Goal: Navigation & Orientation: Find specific page/section

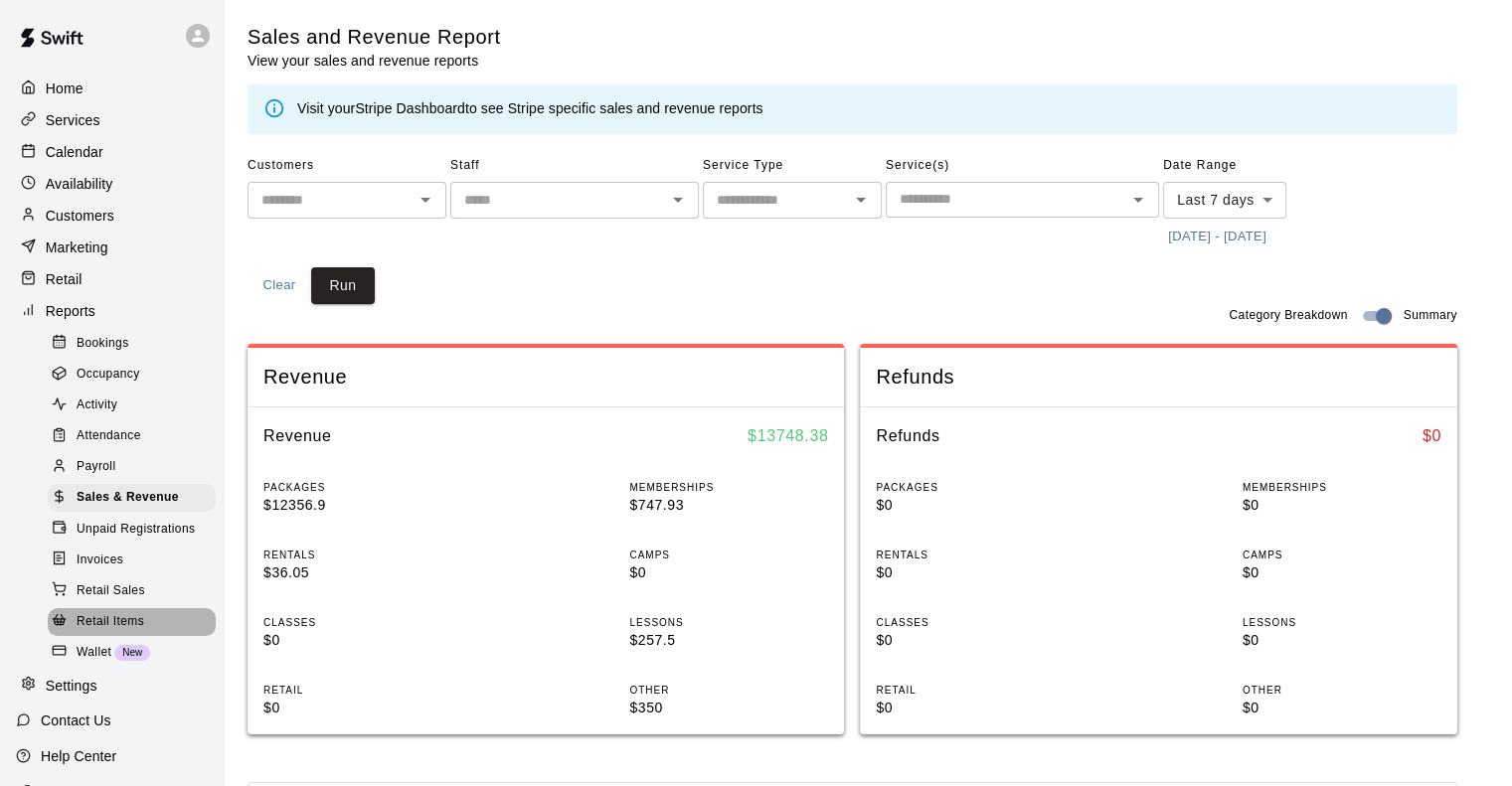
click at [159, 636] on div "Retail Items" at bounding box center [131, 622] width 168 height 28
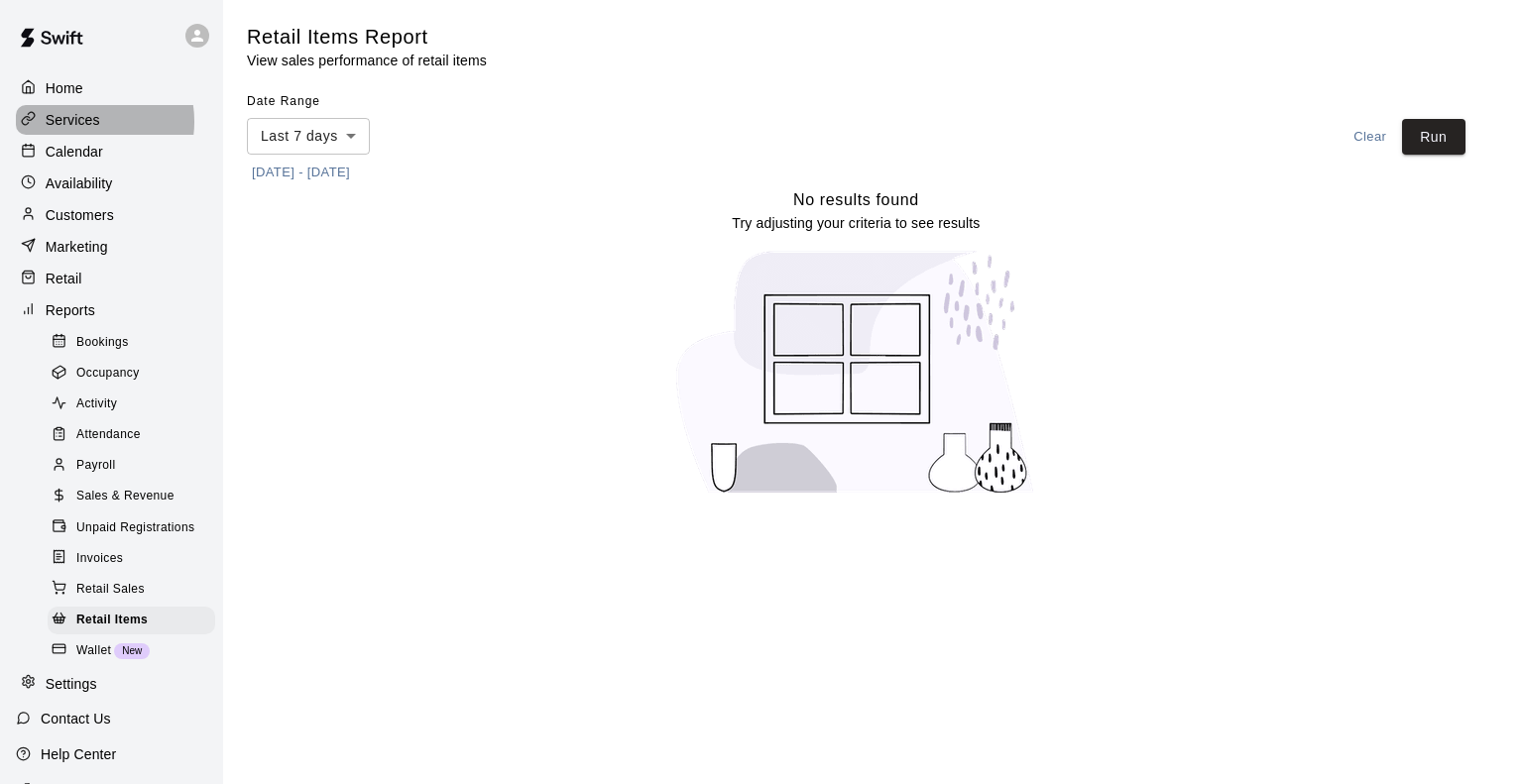
click at [83, 123] on p "Services" at bounding box center [72, 120] width 55 height 20
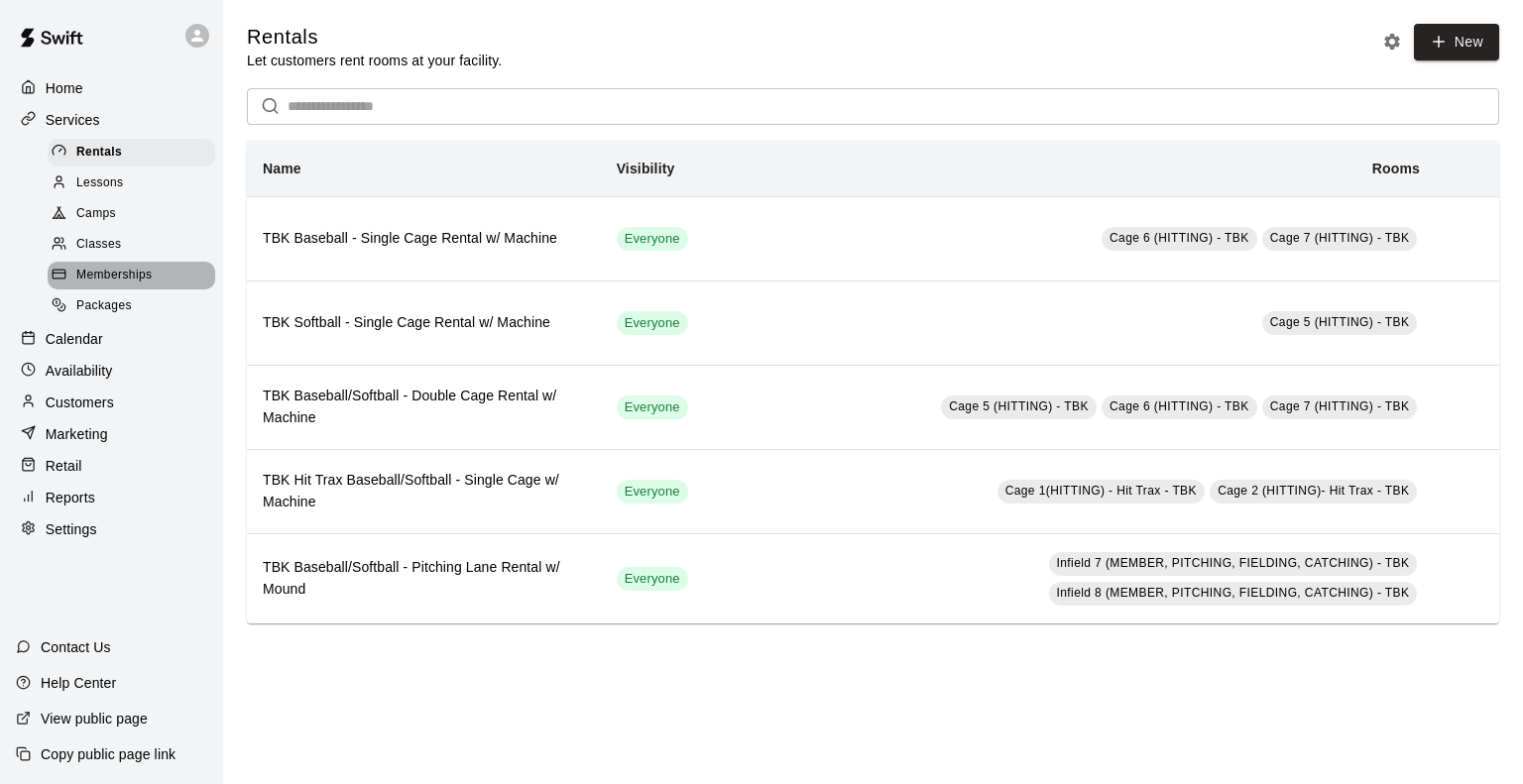
click at [104, 280] on span "Memberships" at bounding box center [114, 276] width 75 height 20
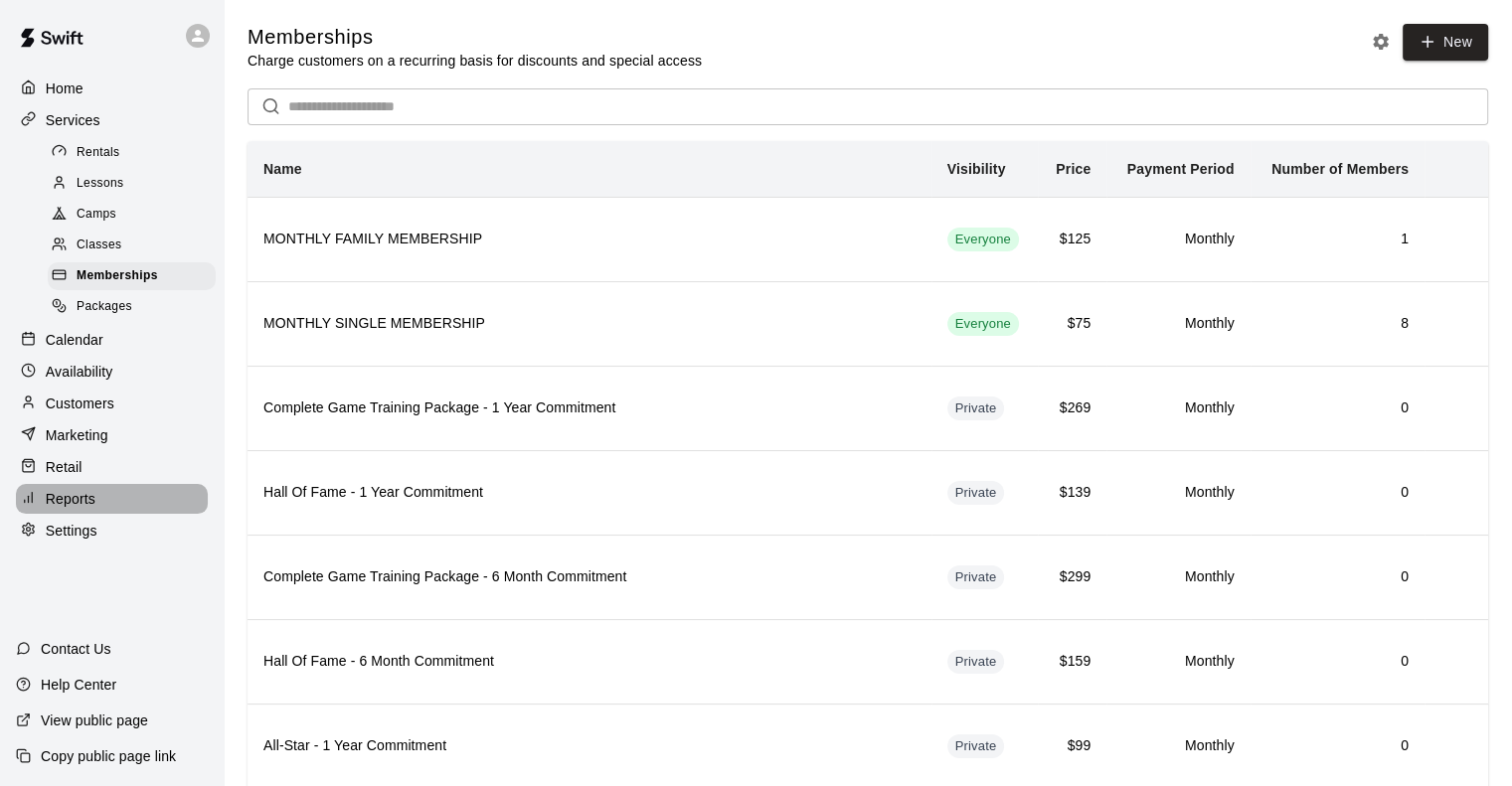
click at [72, 506] on div "Reports" at bounding box center [111, 498] width 192 height 30
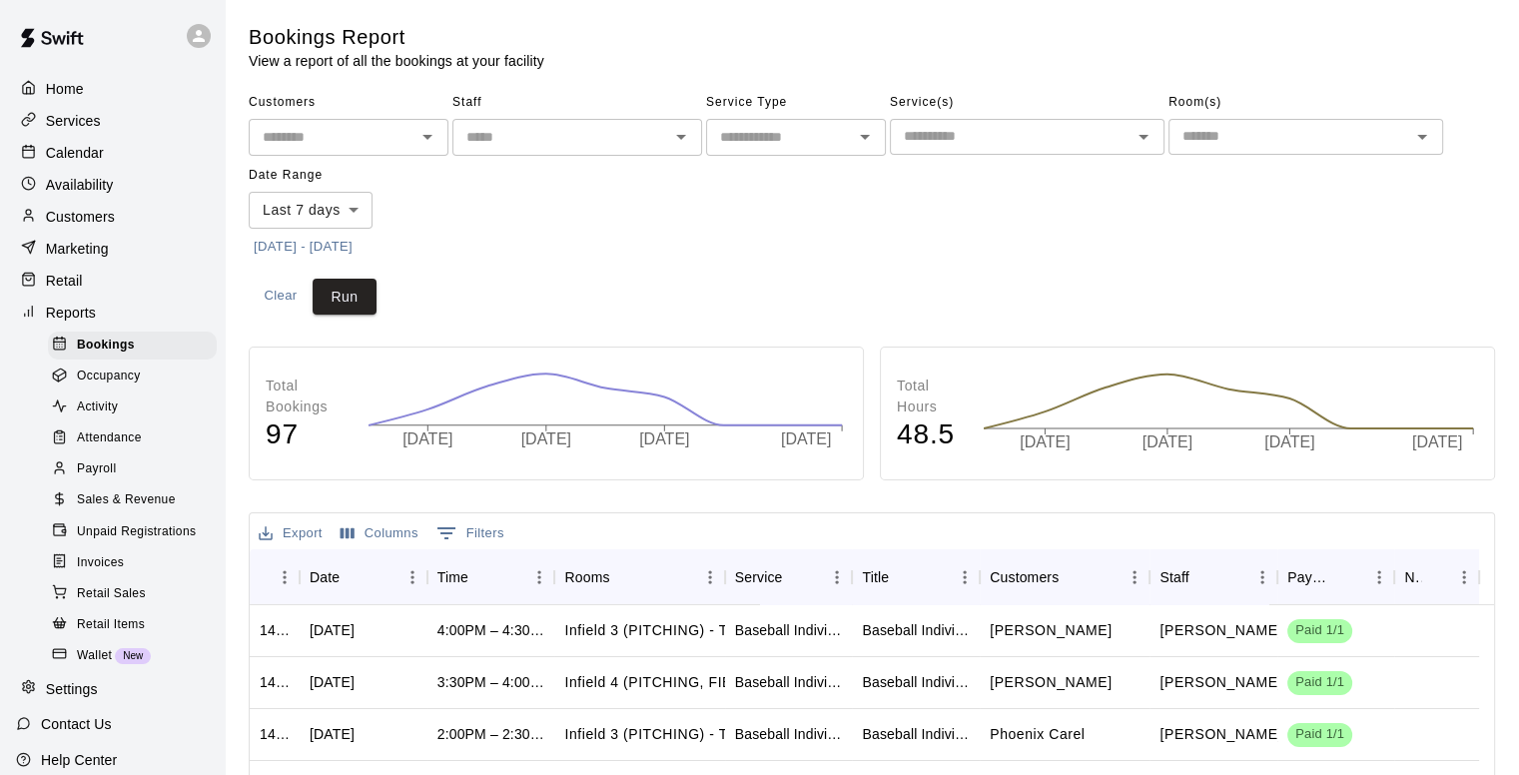
click at [142, 510] on span "Sales & Revenue" at bounding box center [126, 500] width 99 height 20
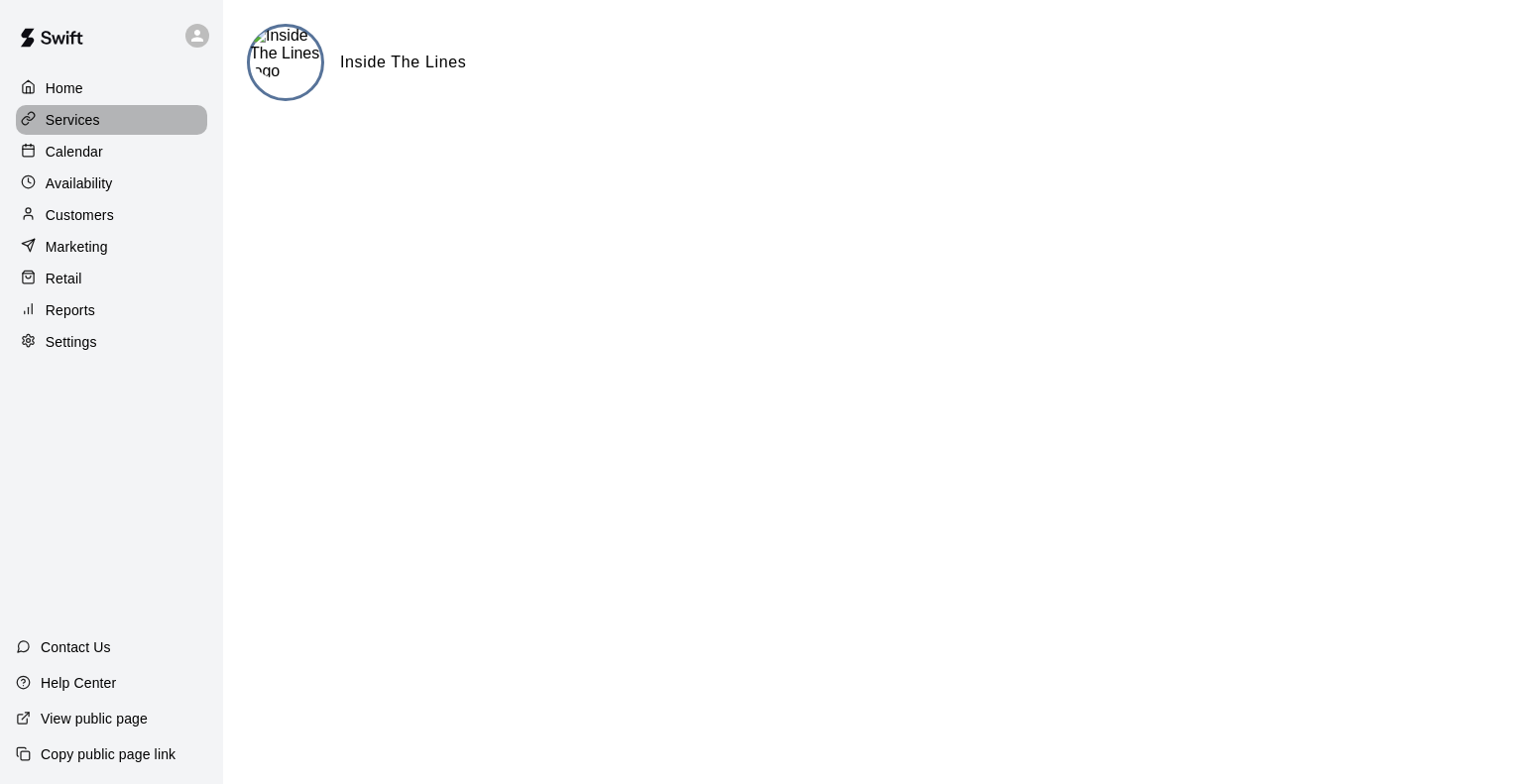
click at [79, 118] on p "Services" at bounding box center [72, 120] width 55 height 20
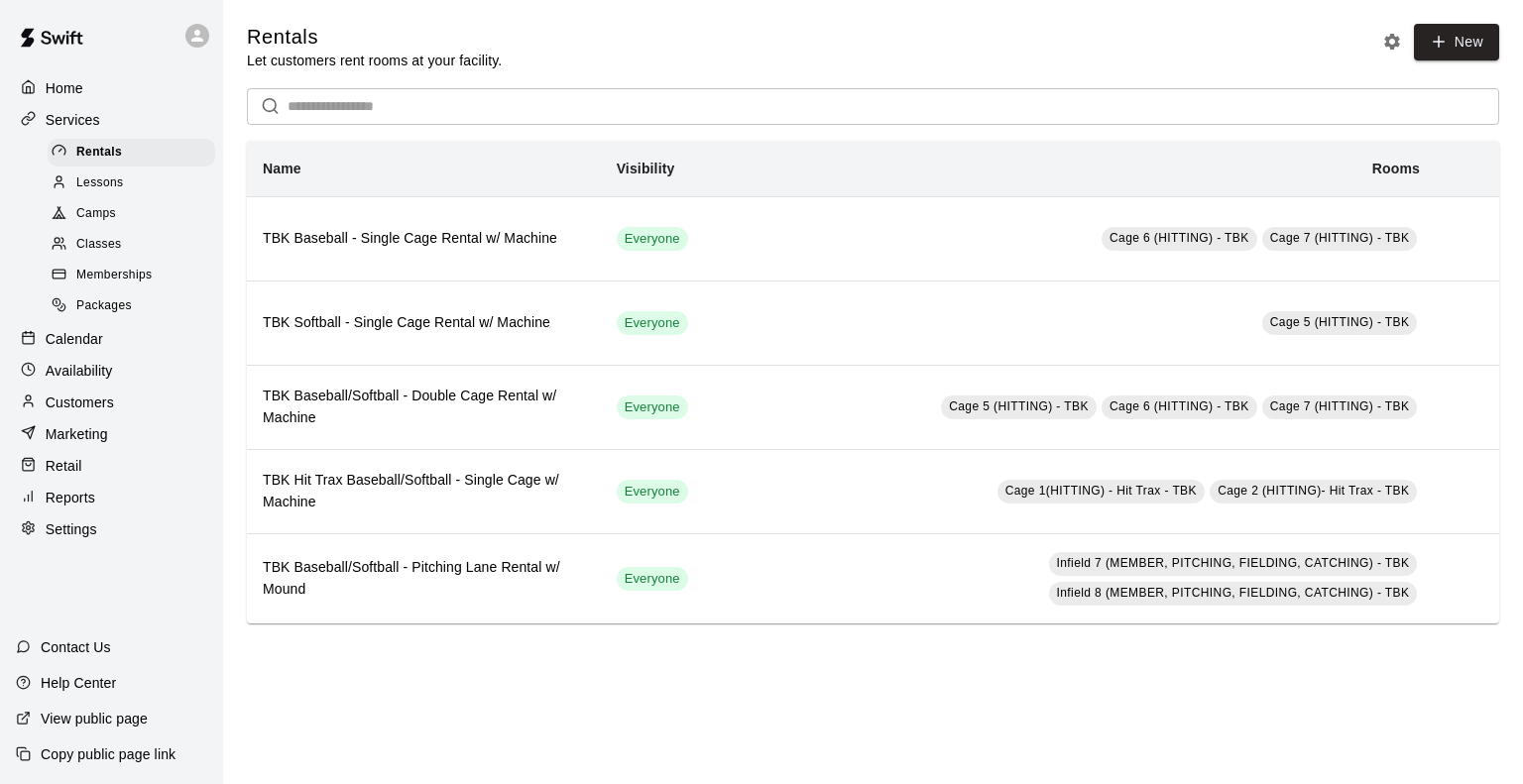
click at [125, 185] on div "Lessons" at bounding box center [131, 184] width 168 height 28
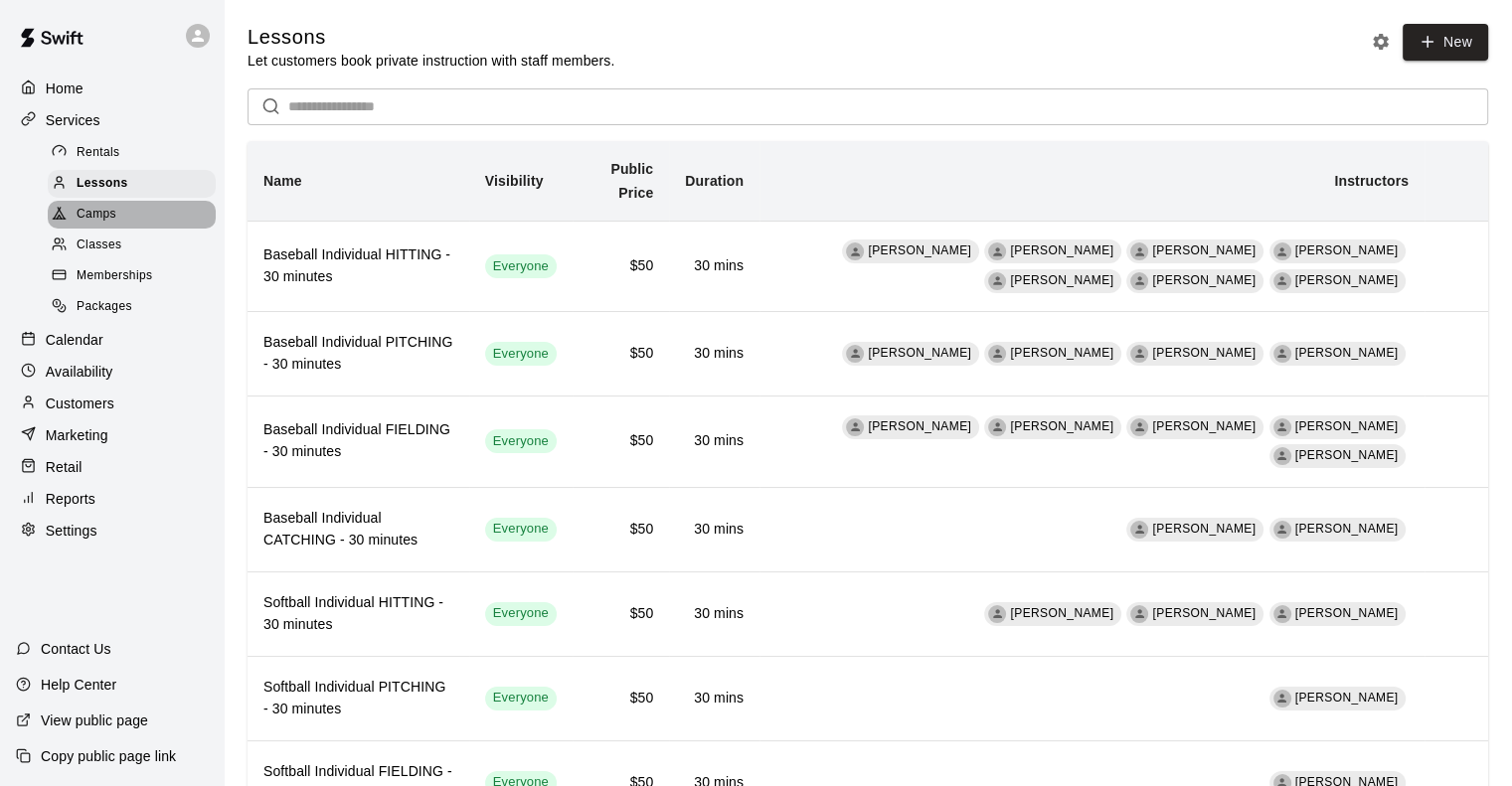
click at [101, 225] on span "Camps" at bounding box center [97, 215] width 40 height 20
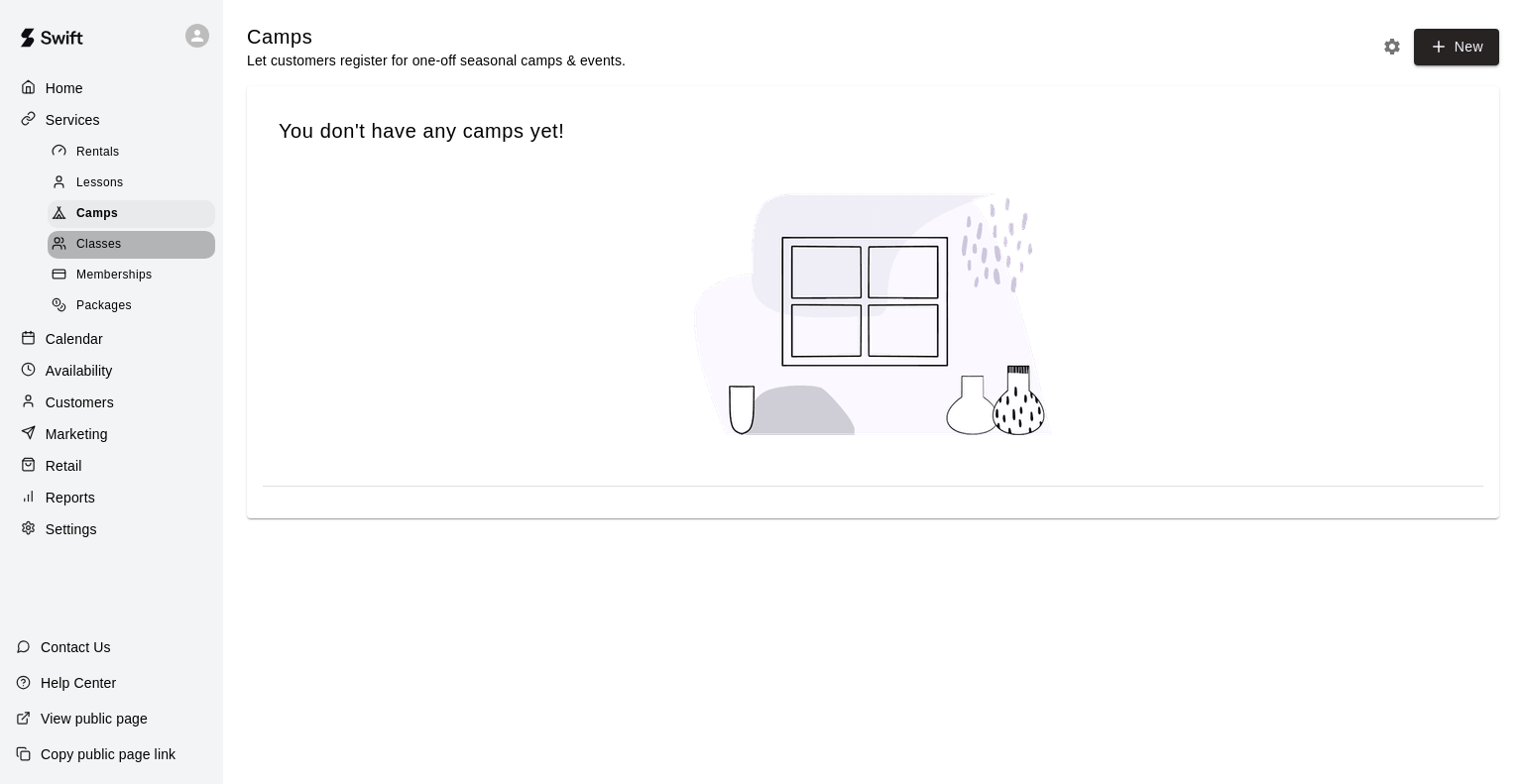
click at [92, 253] on span "Classes" at bounding box center [98, 245] width 45 height 20
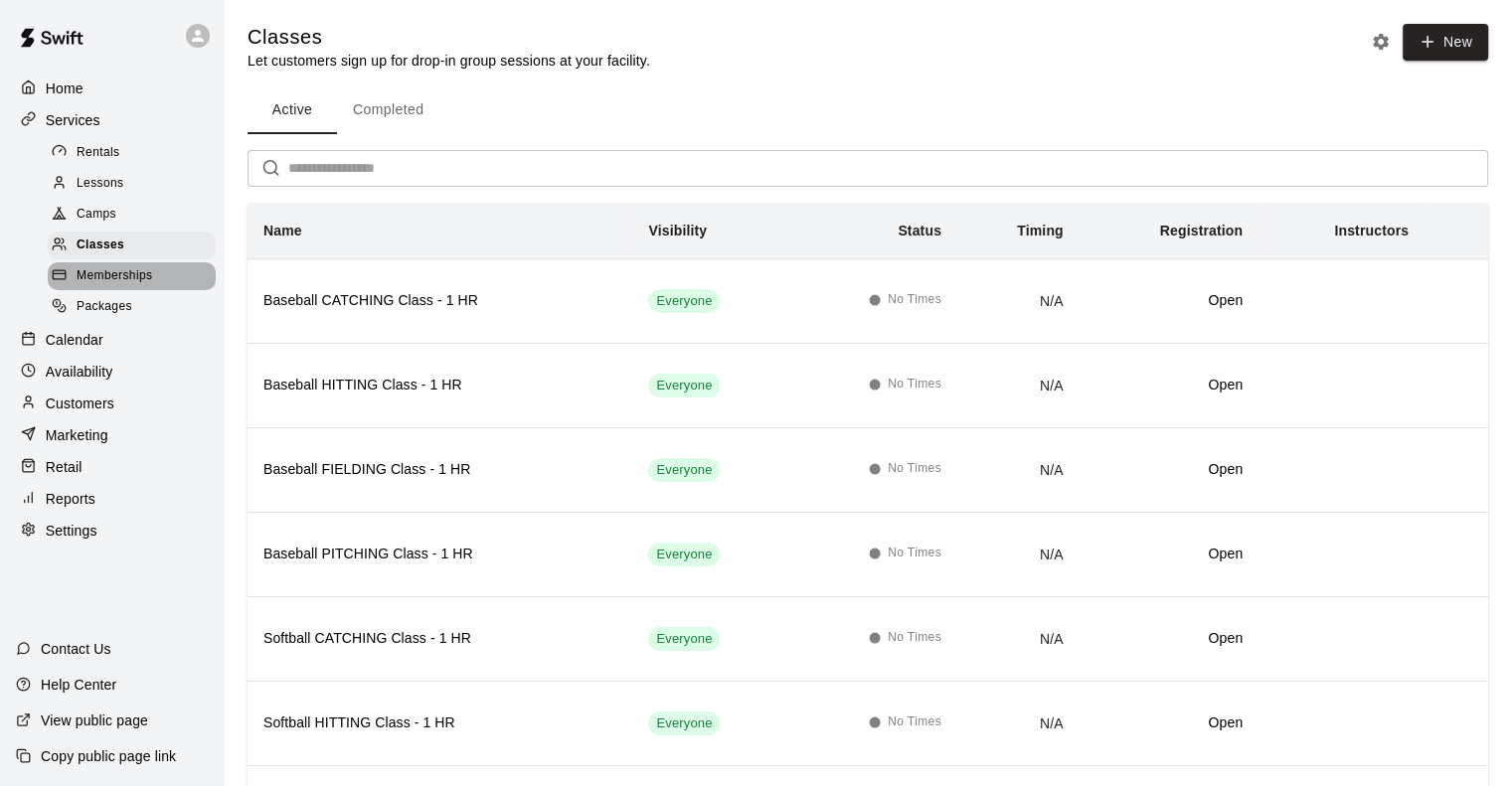
click at [99, 286] on span "Memberships" at bounding box center [114, 277] width 76 height 20
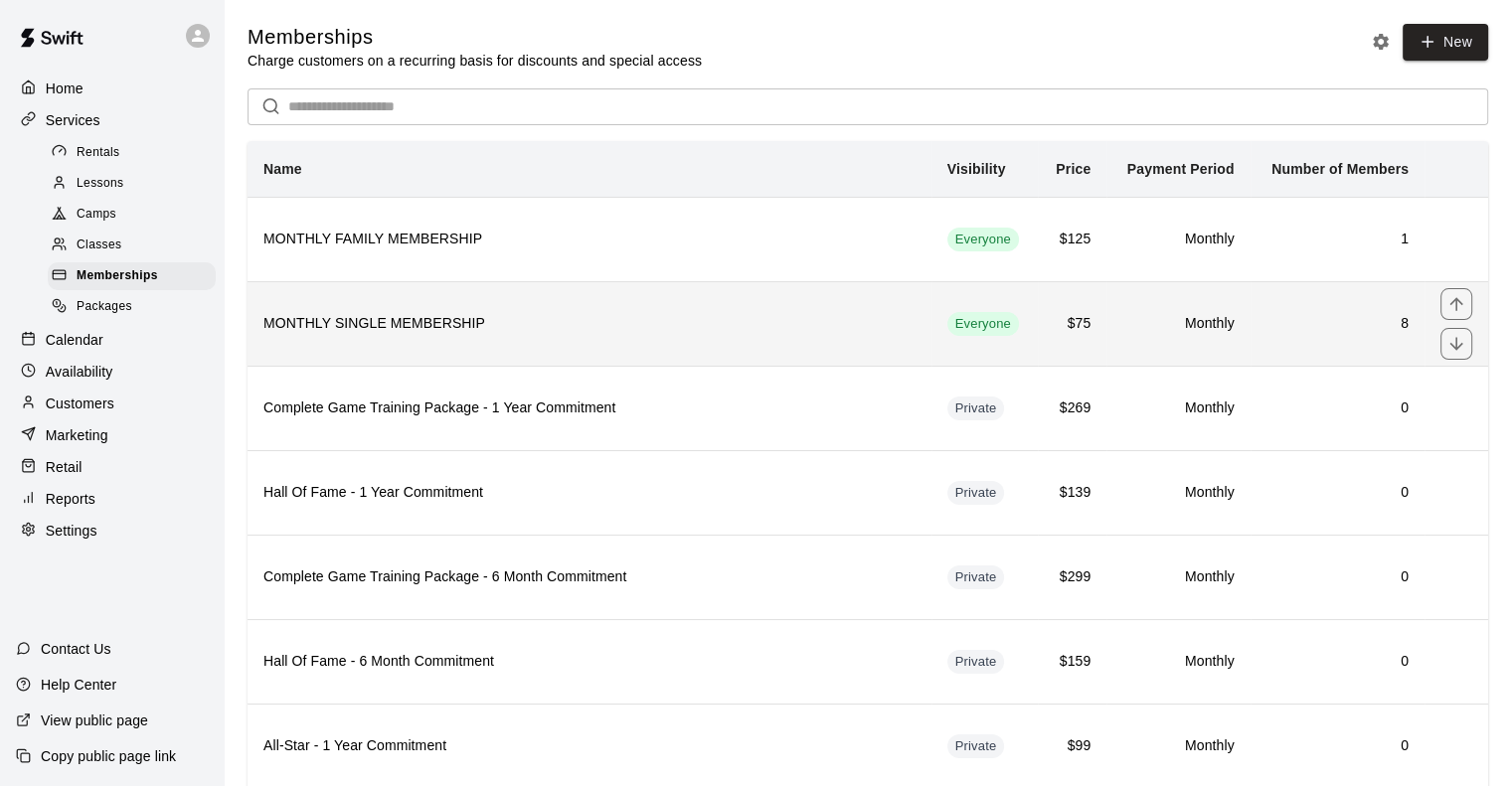
click at [417, 330] on h6 "MONTHLY SINGLE MEMBERSHIP" at bounding box center [589, 324] width 652 height 22
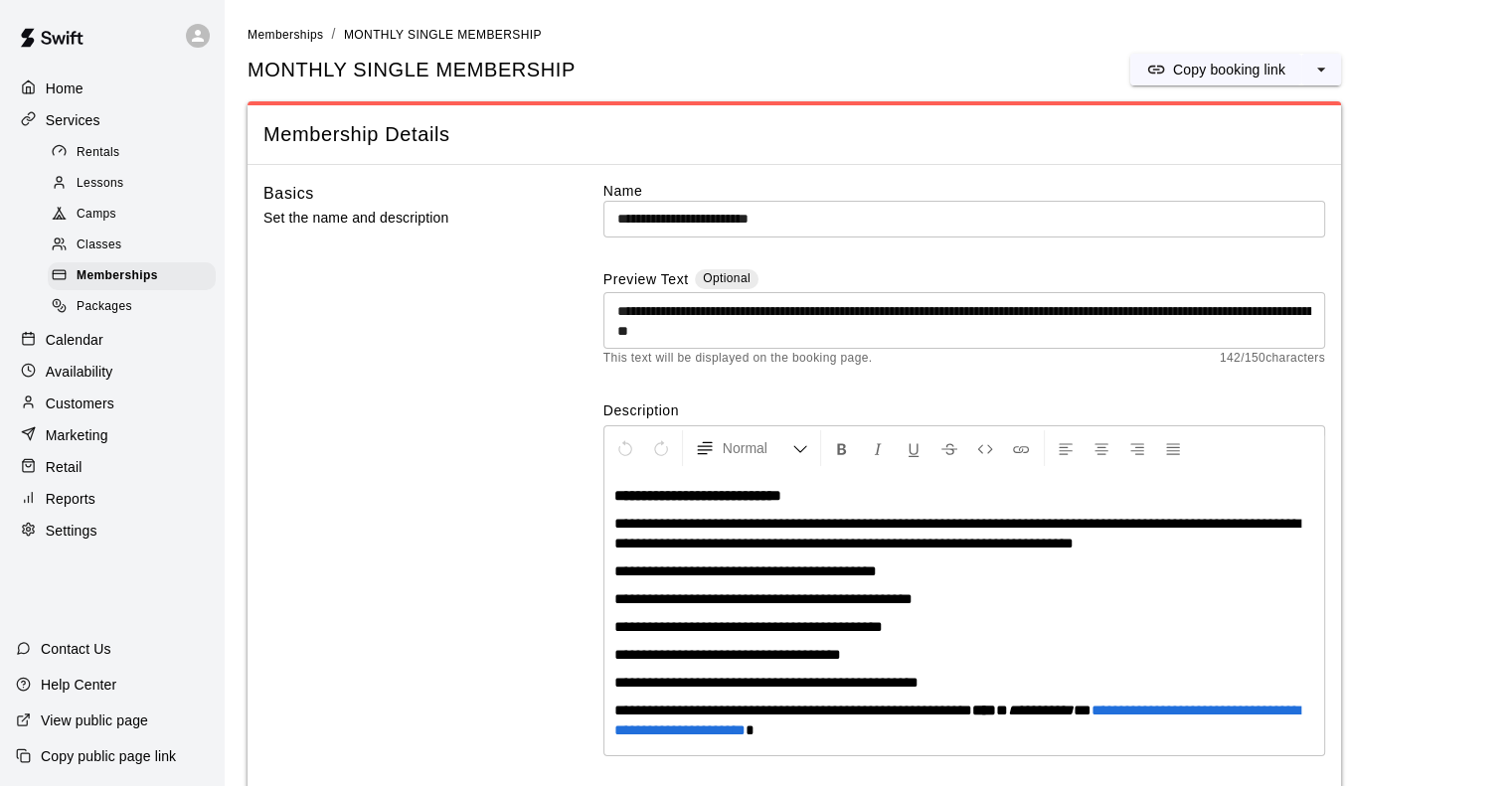
click at [624, 626] on span "**********" at bounding box center [749, 626] width 269 height 15
click at [910, 634] on p "**********" at bounding box center [964, 627] width 700 height 20
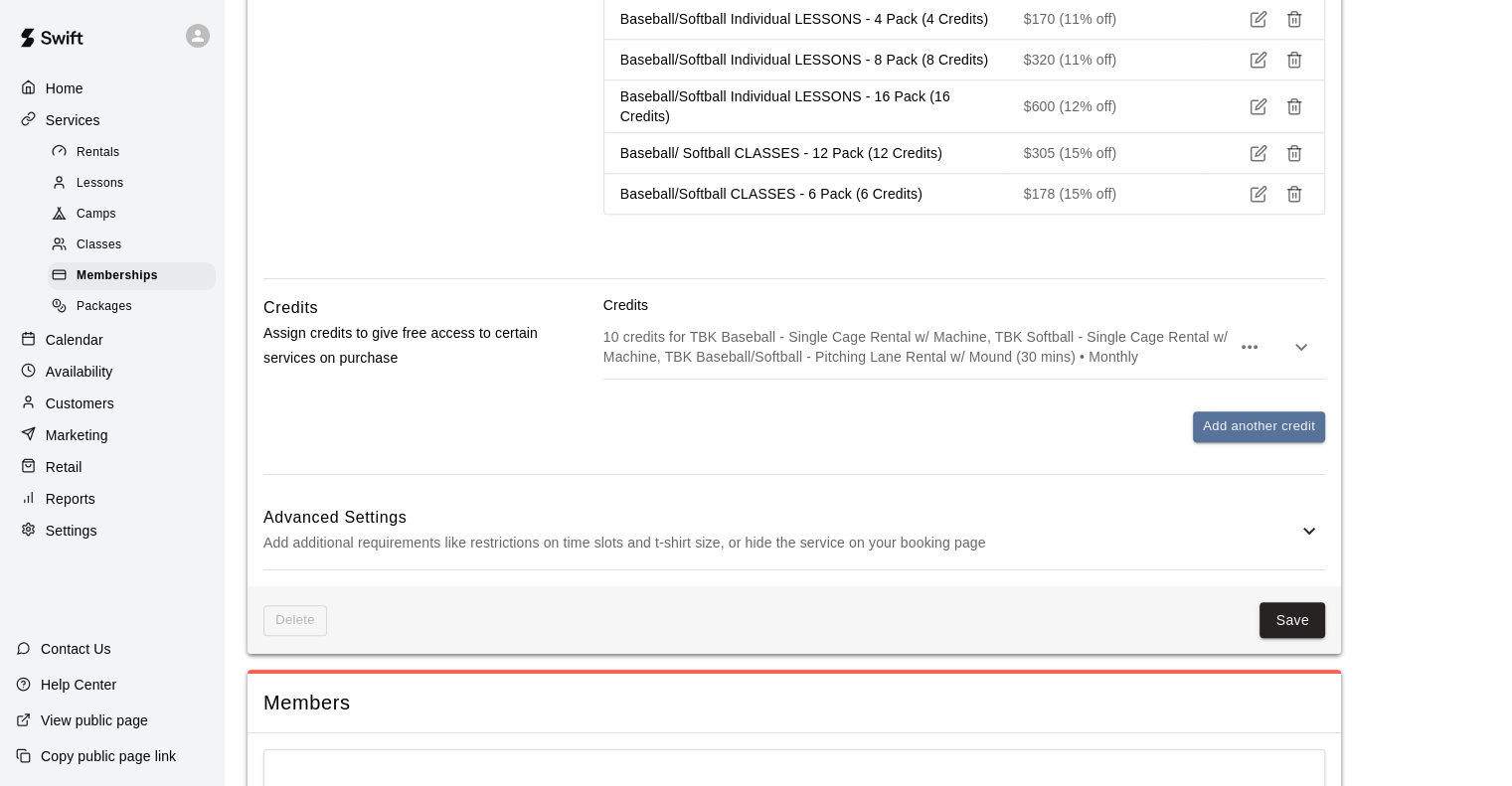
scroll to position [2189, 0]
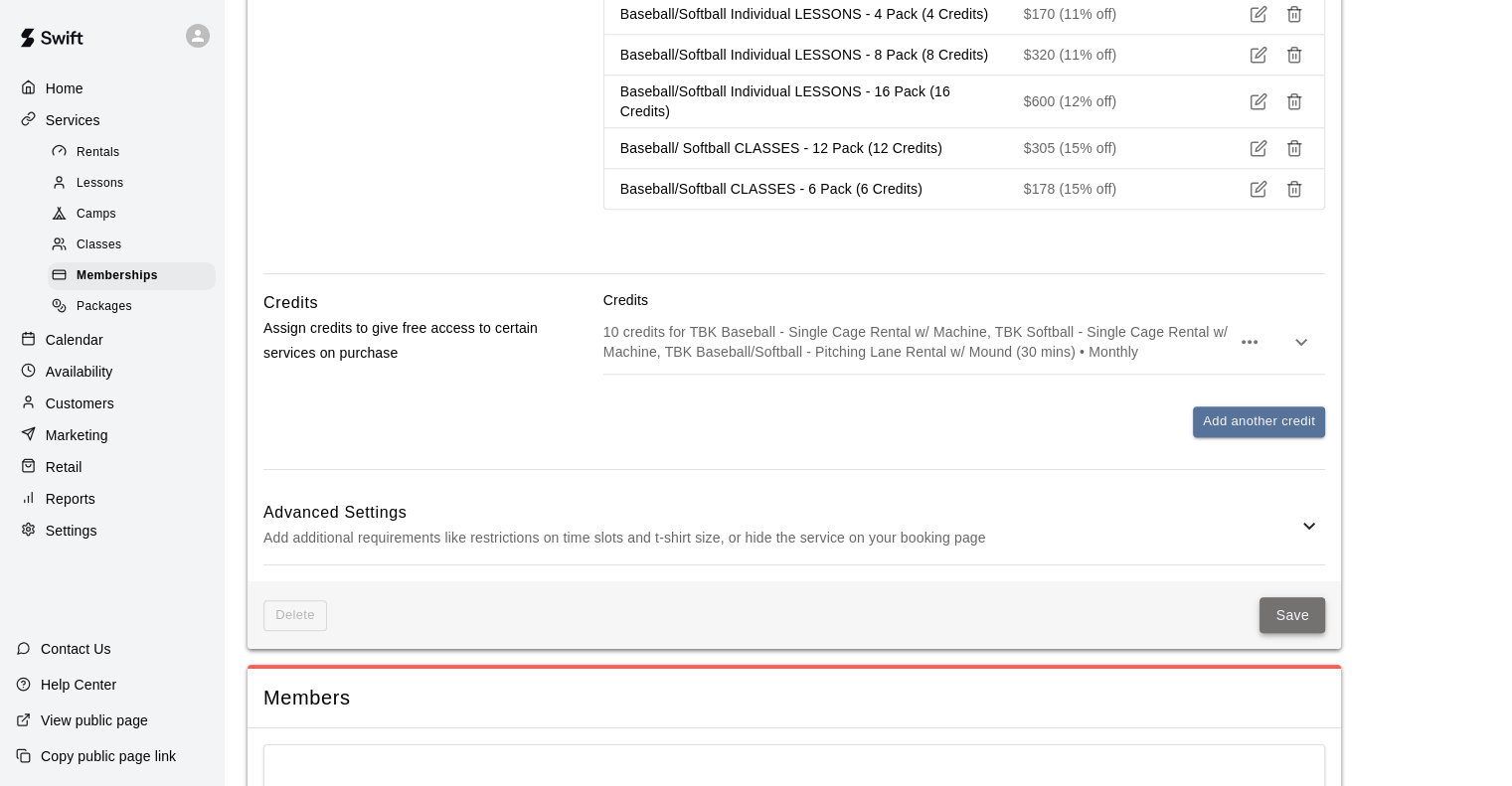
click at [1300, 606] on button "Save" at bounding box center [1292, 615] width 66 height 37
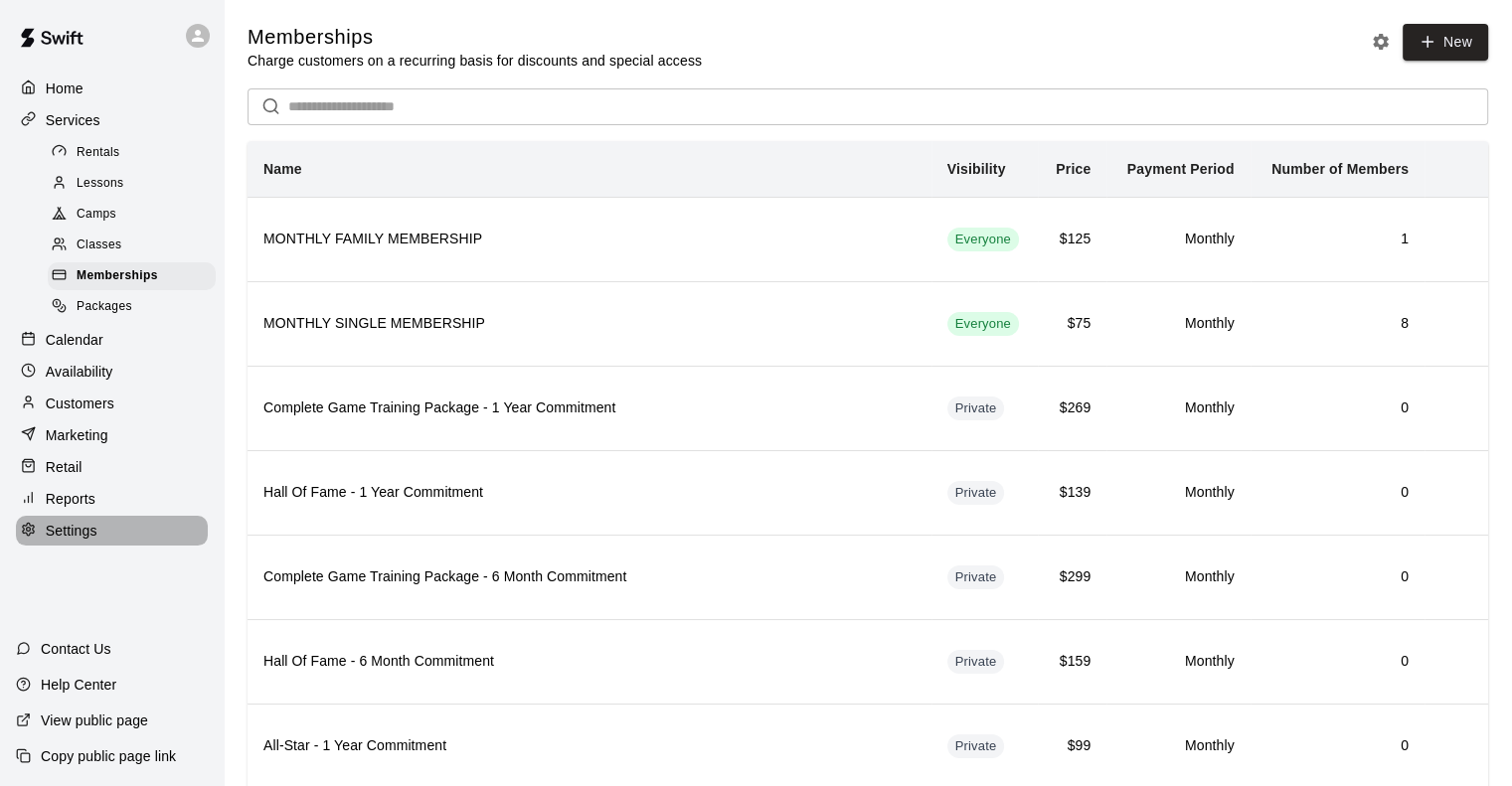
click at [89, 540] on p "Settings" at bounding box center [72, 530] width 52 height 20
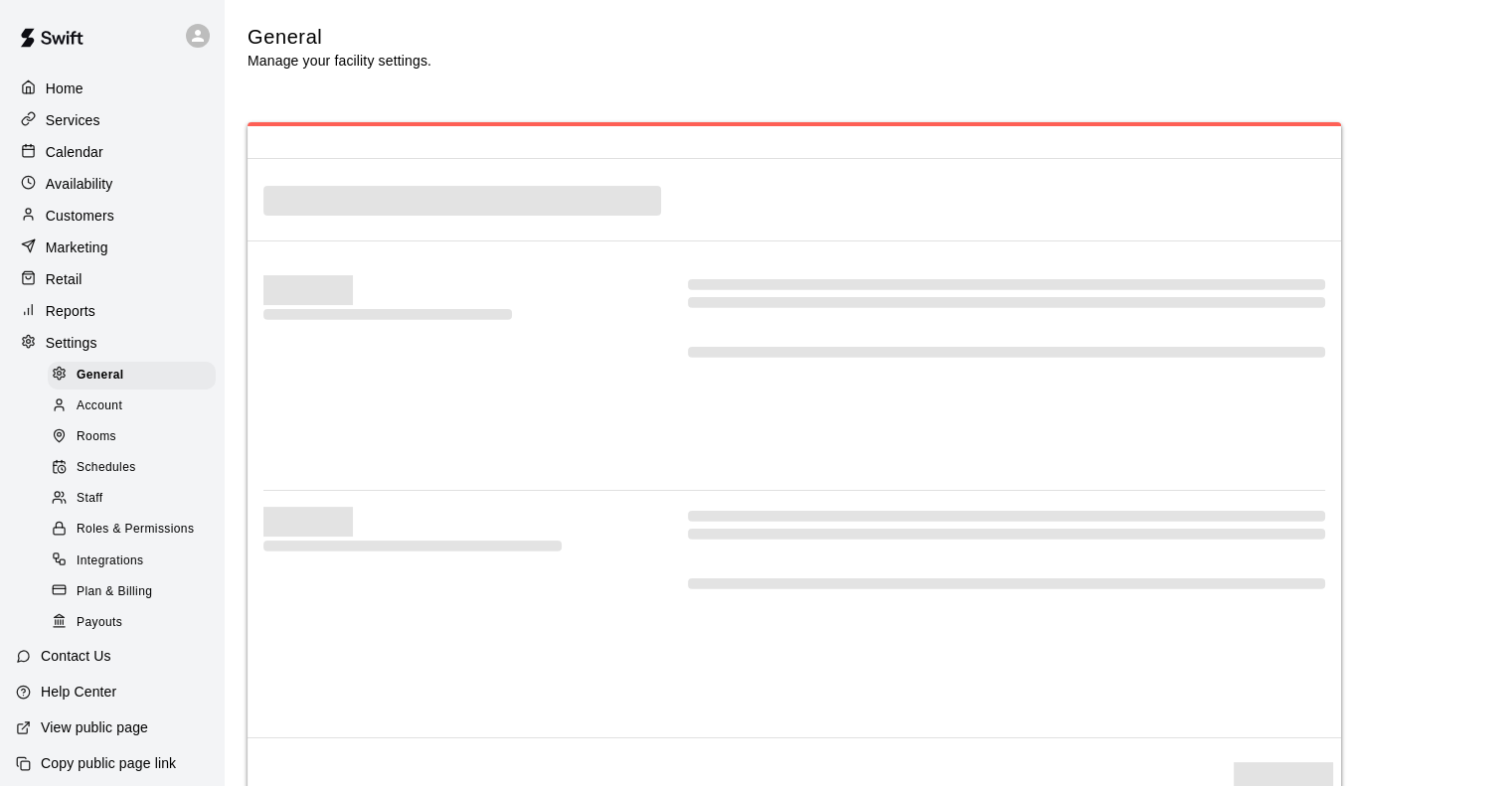
select select "**"
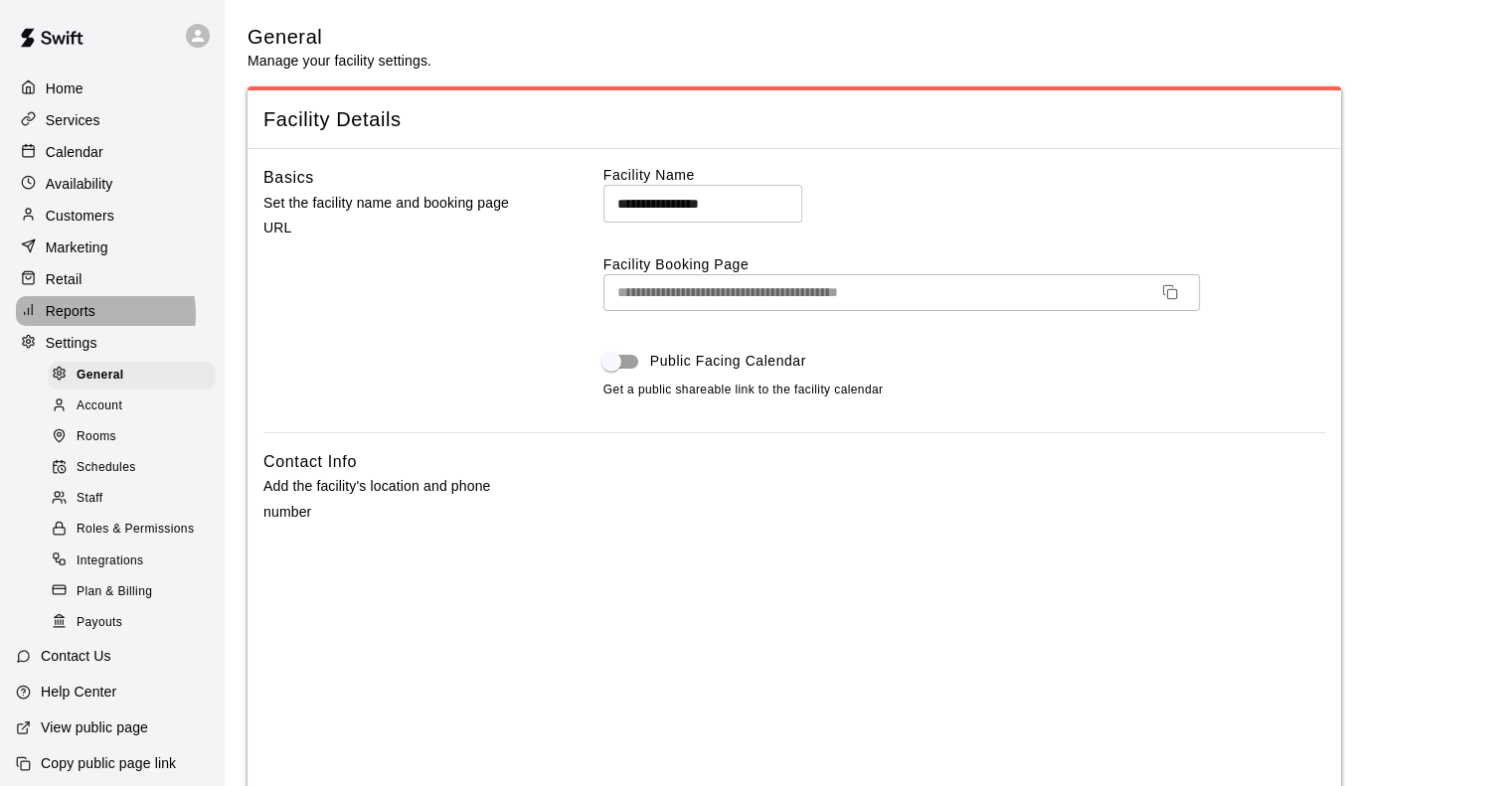
click at [78, 321] on p "Reports" at bounding box center [71, 311] width 50 height 20
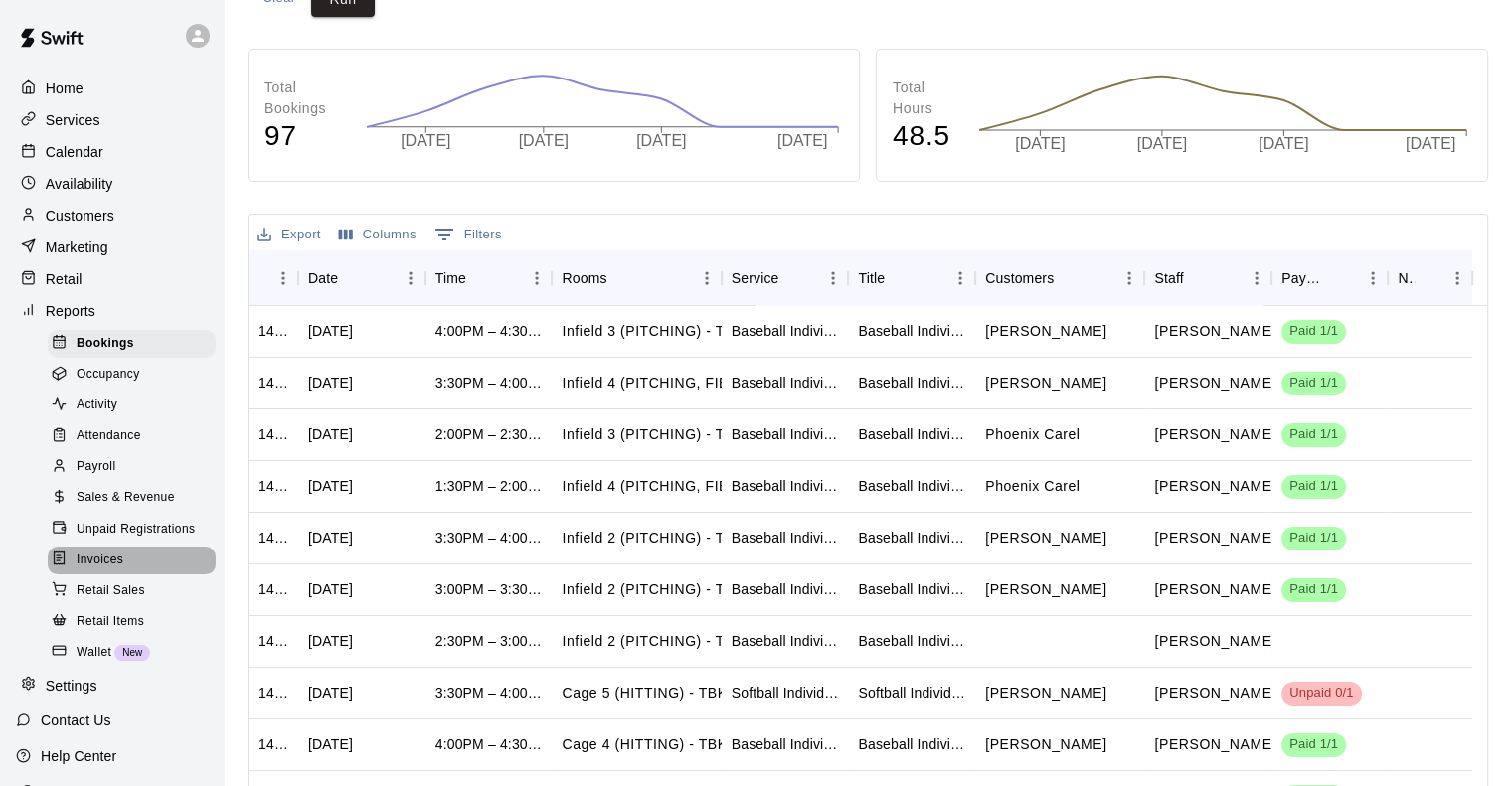
click at [131, 574] on div "Invoices" at bounding box center [131, 560] width 168 height 28
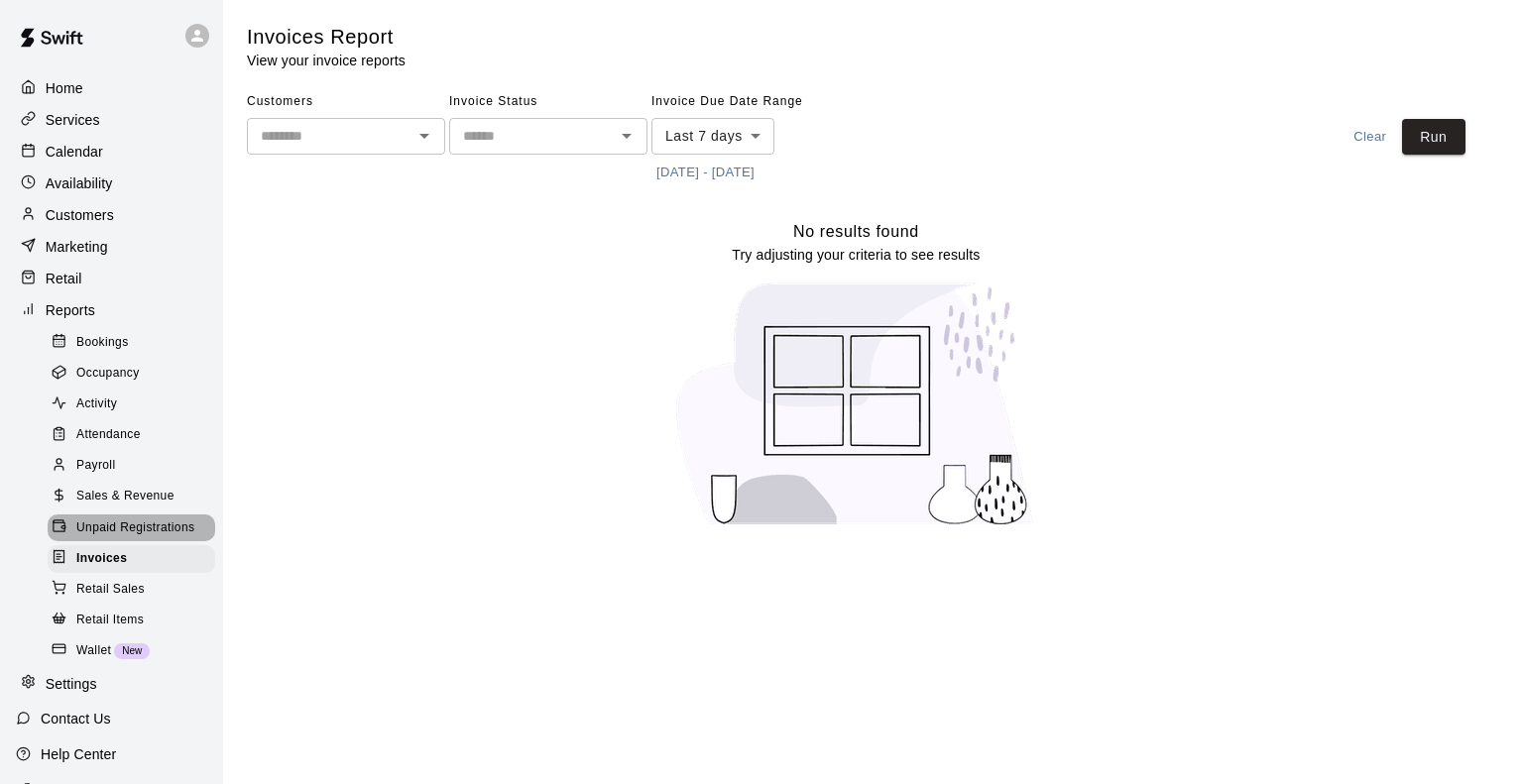
click at [139, 538] on span "Unpaid Registrations" at bounding box center [135, 528] width 118 height 20
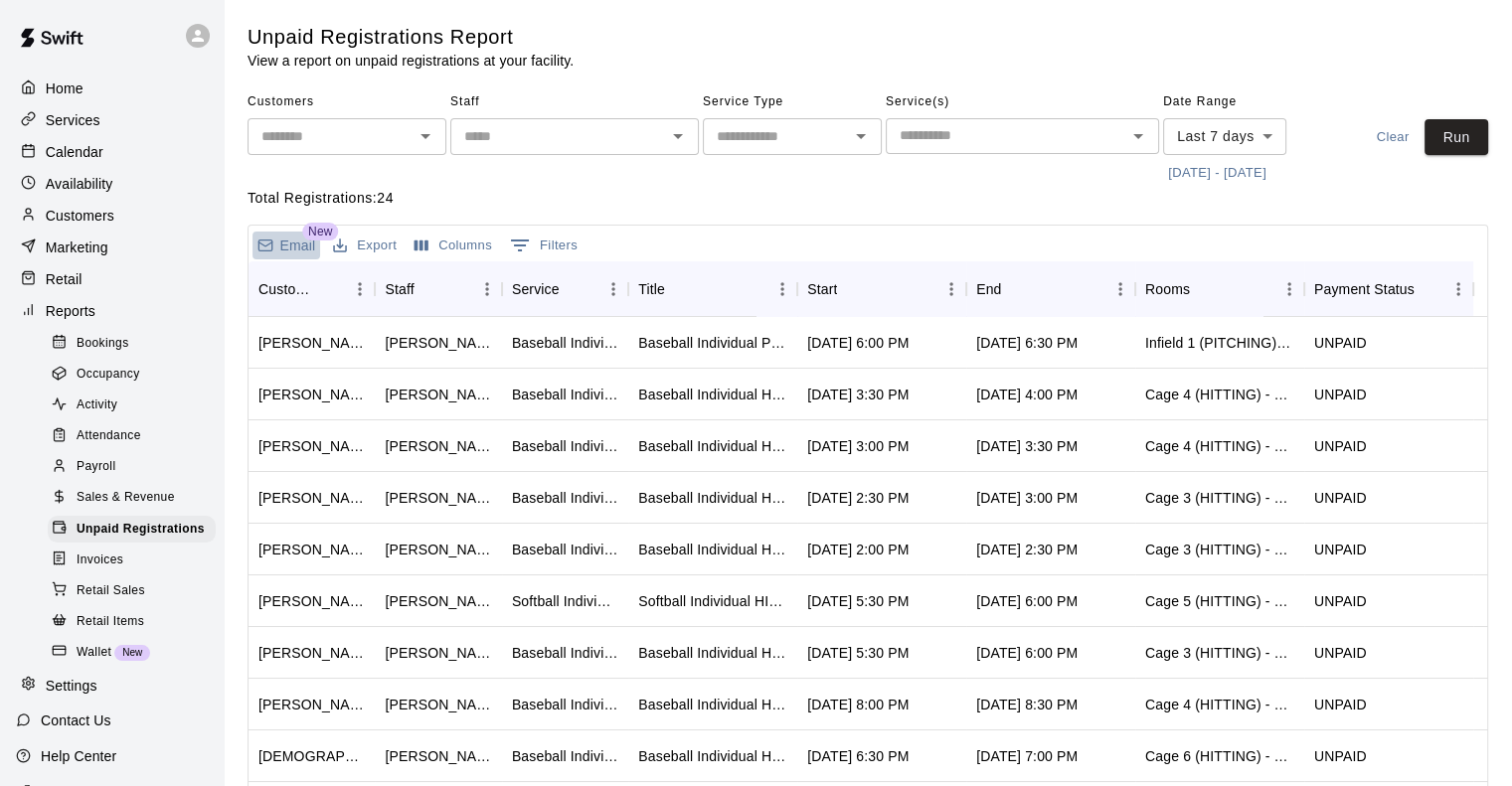
click at [291, 246] on p "Email" at bounding box center [299, 246] width 36 height 20
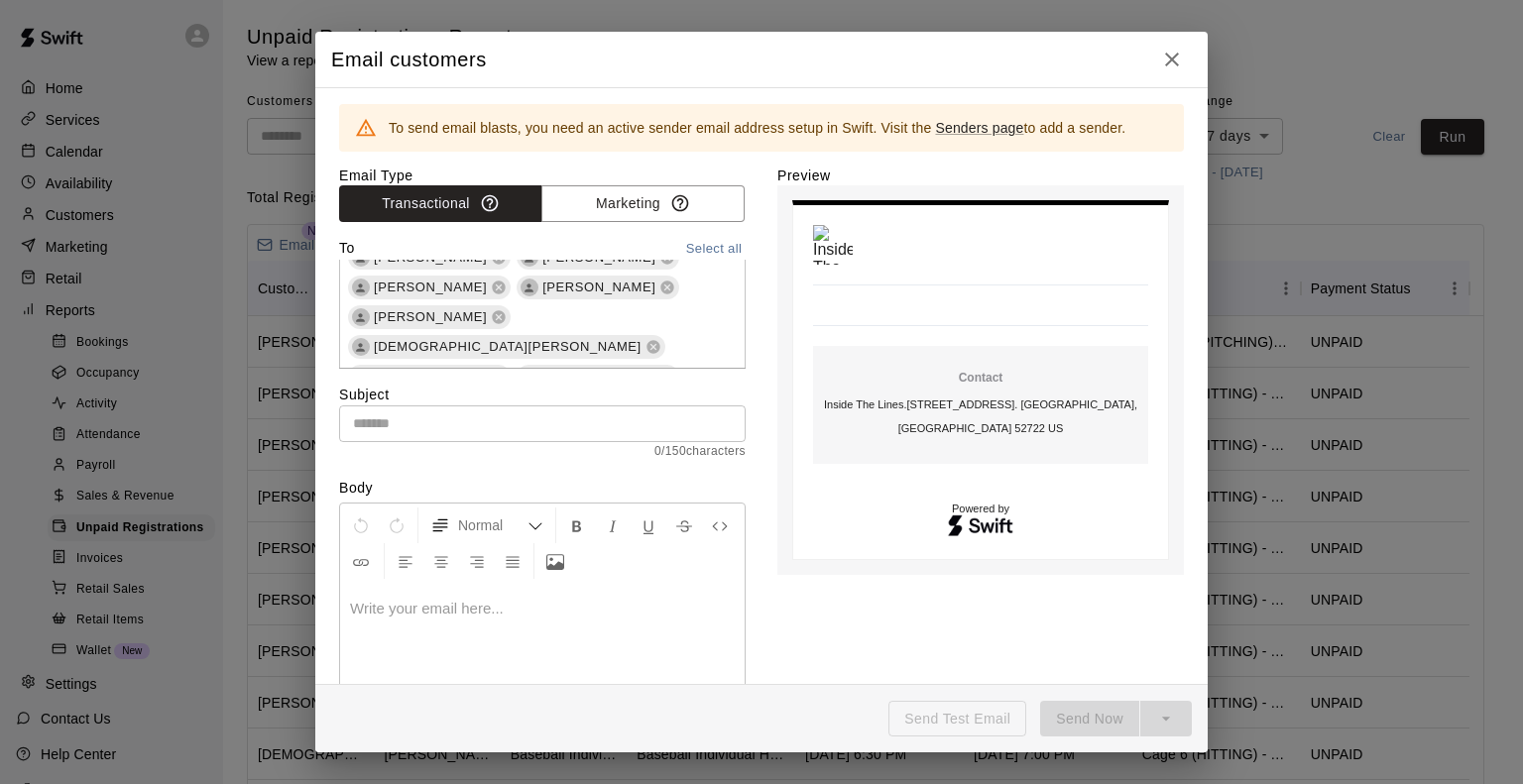
scroll to position [616, 0]
click at [960, 130] on link "Senders page" at bounding box center [979, 128] width 88 height 16
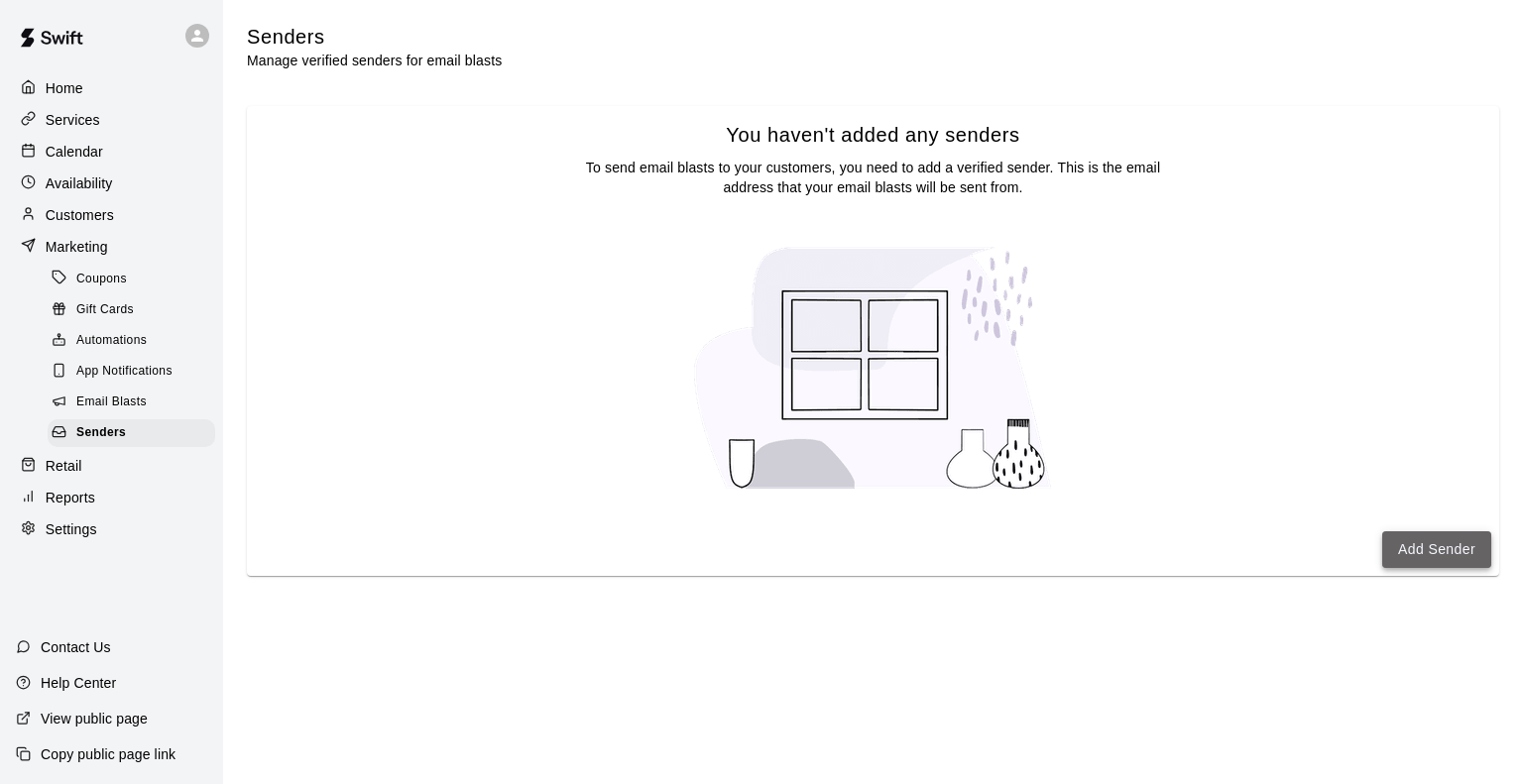
click at [1432, 560] on button "Add Sender" at bounding box center [1437, 549] width 109 height 37
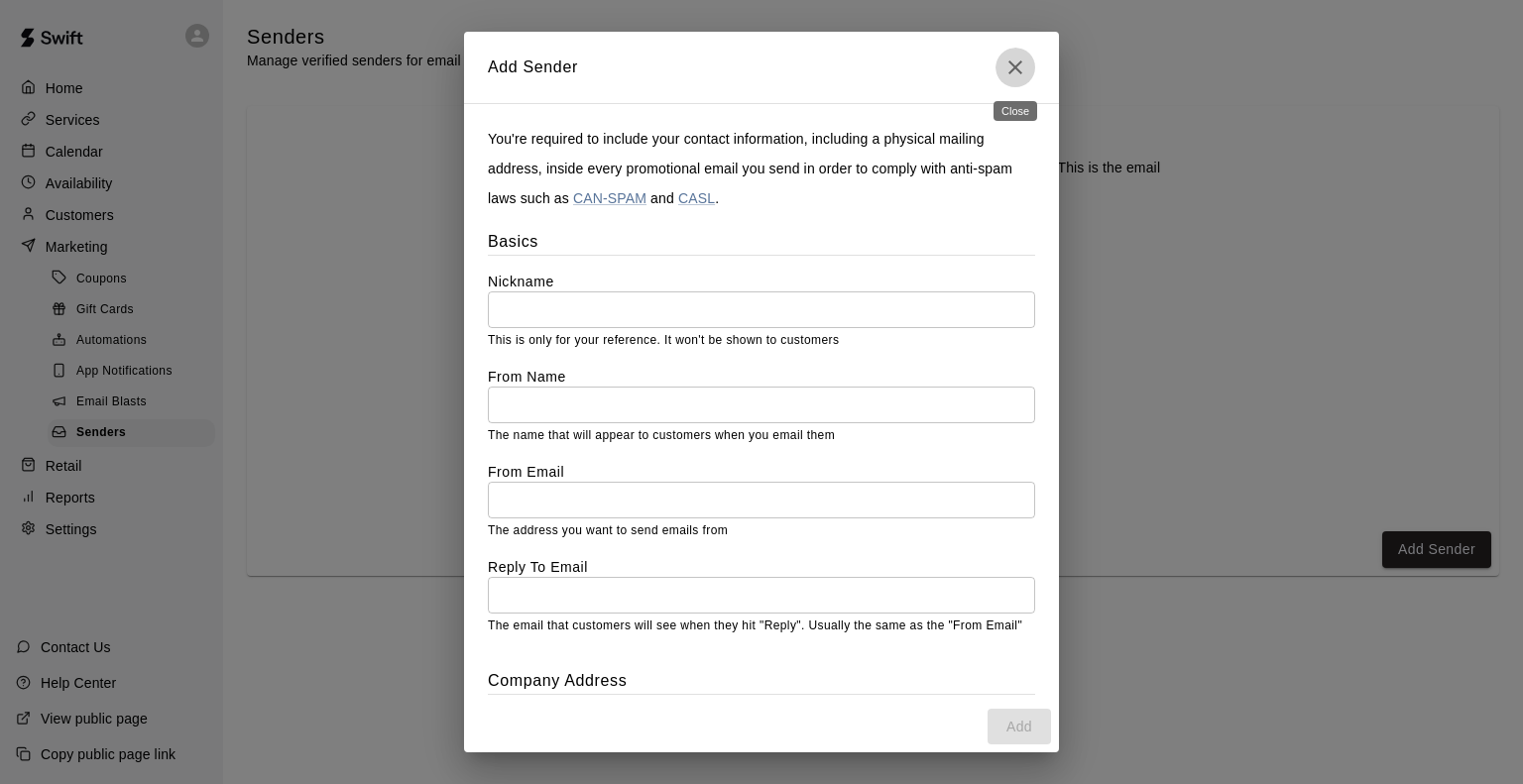
click at [1004, 72] on icon "Close" at bounding box center [1016, 67] width 24 height 24
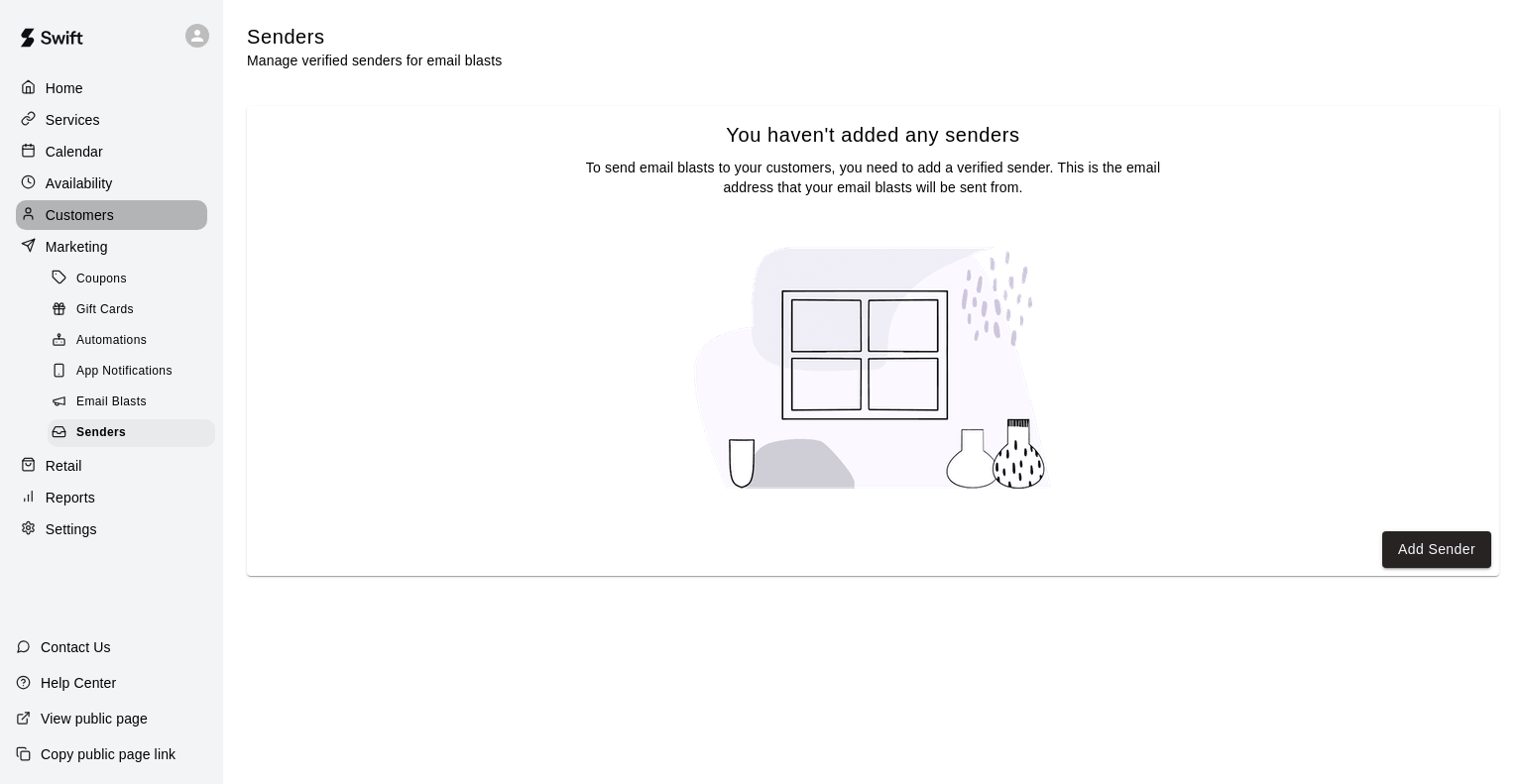
click at [100, 223] on p "Customers" at bounding box center [79, 215] width 69 height 20
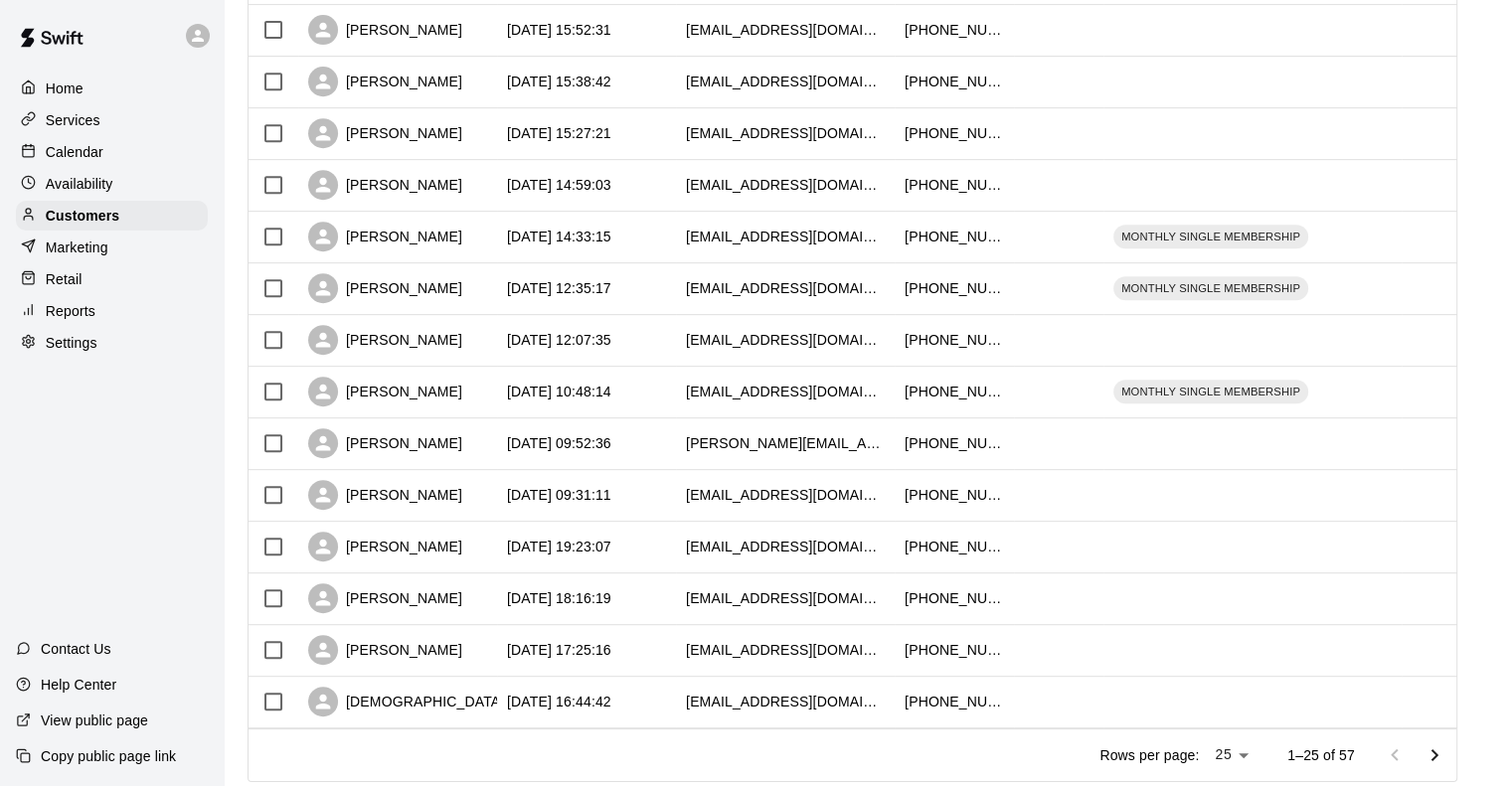
scroll to position [930, 0]
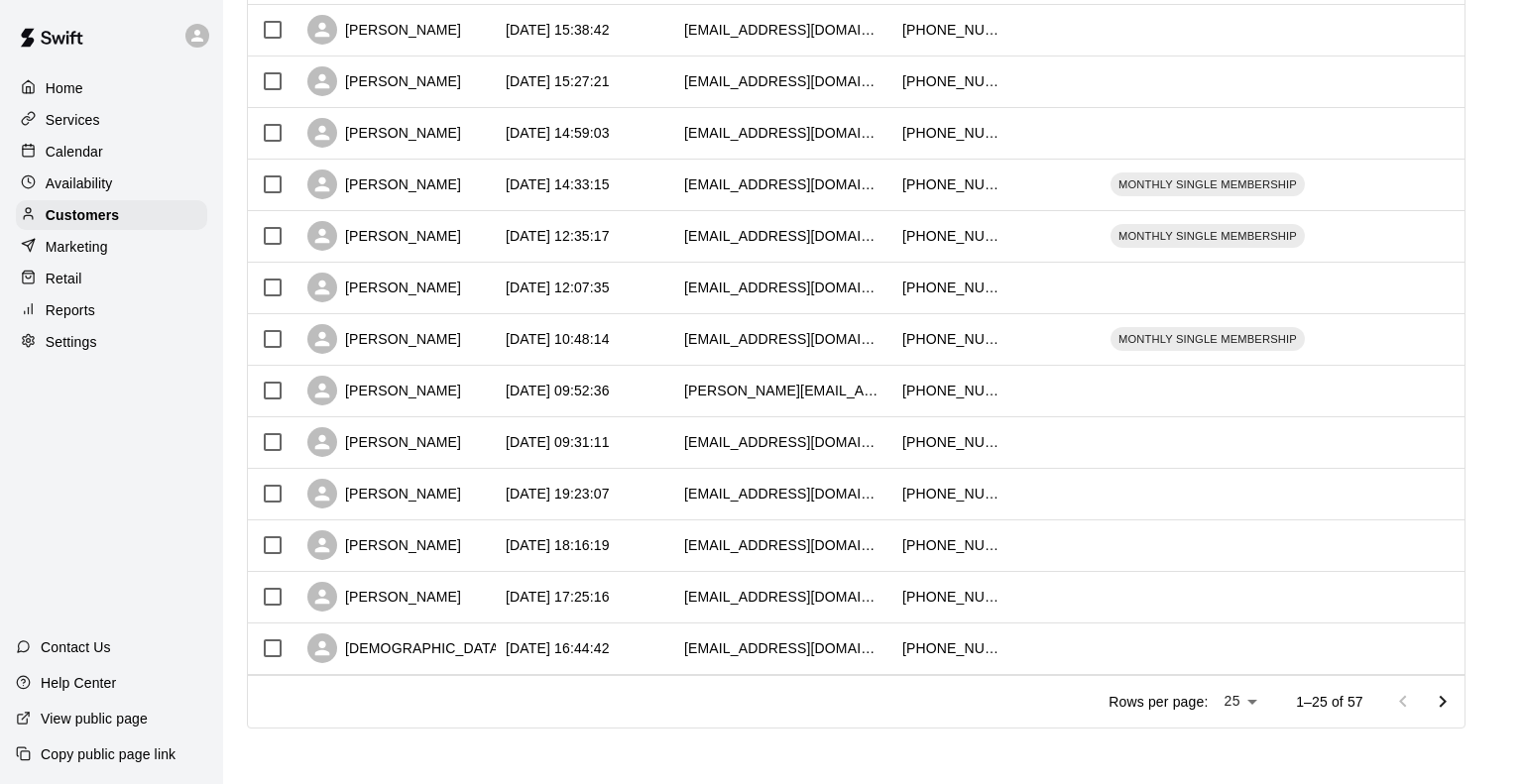
click at [1241, 750] on li "100" at bounding box center [1239, 743] width 57 height 33
type input "***"
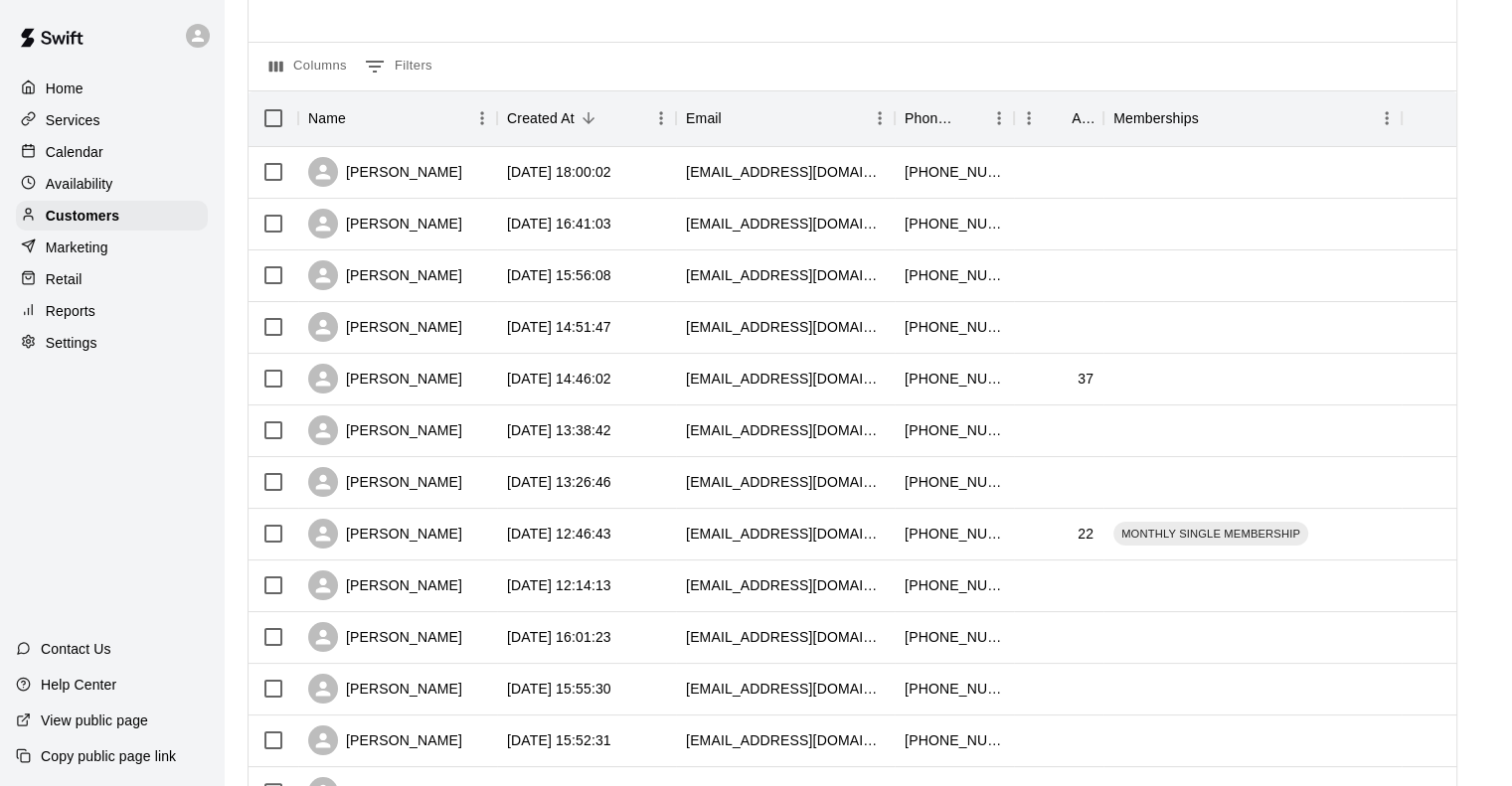
scroll to position [0, 0]
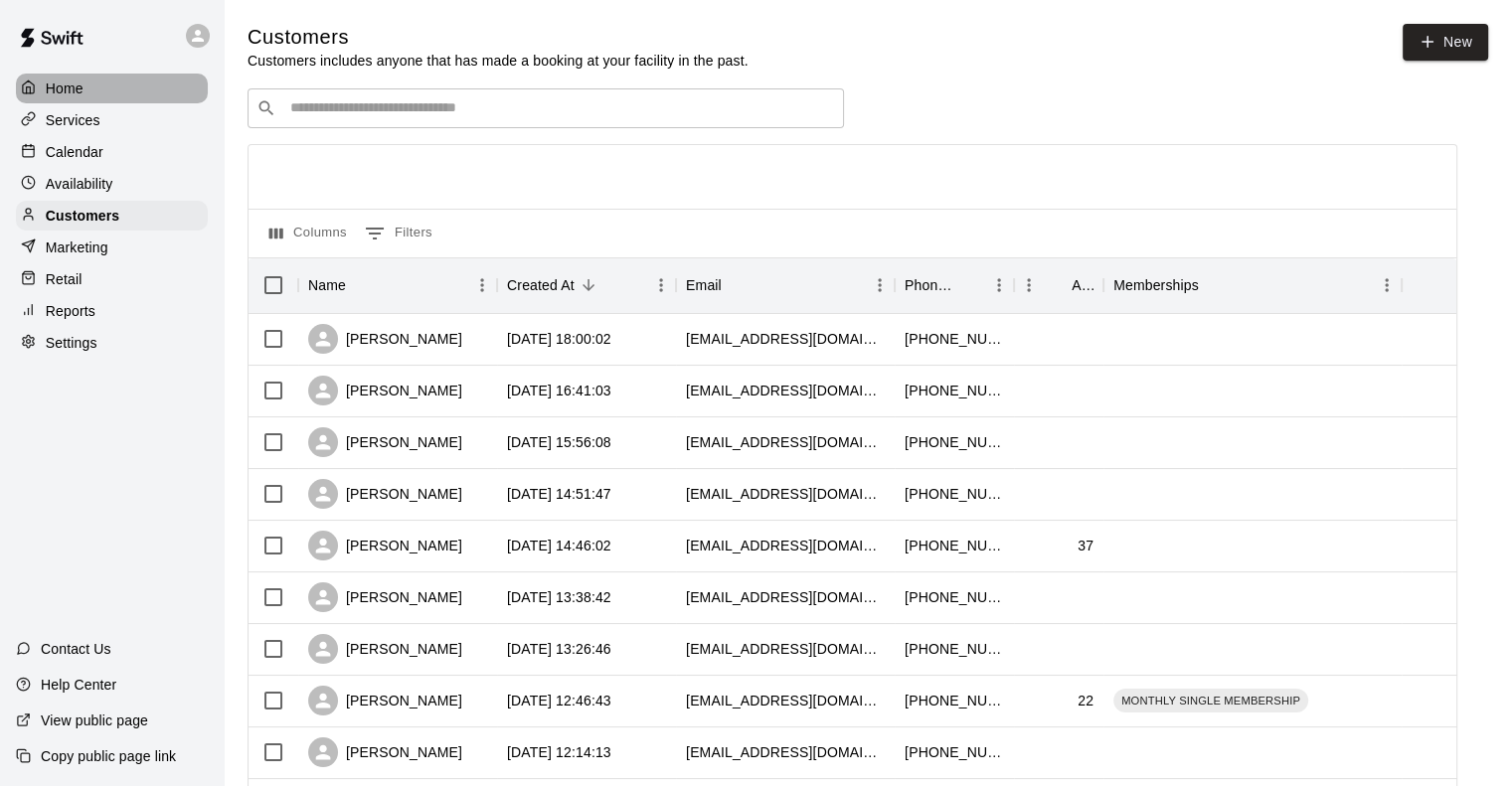
click at [68, 94] on p "Home" at bounding box center [65, 89] width 38 height 20
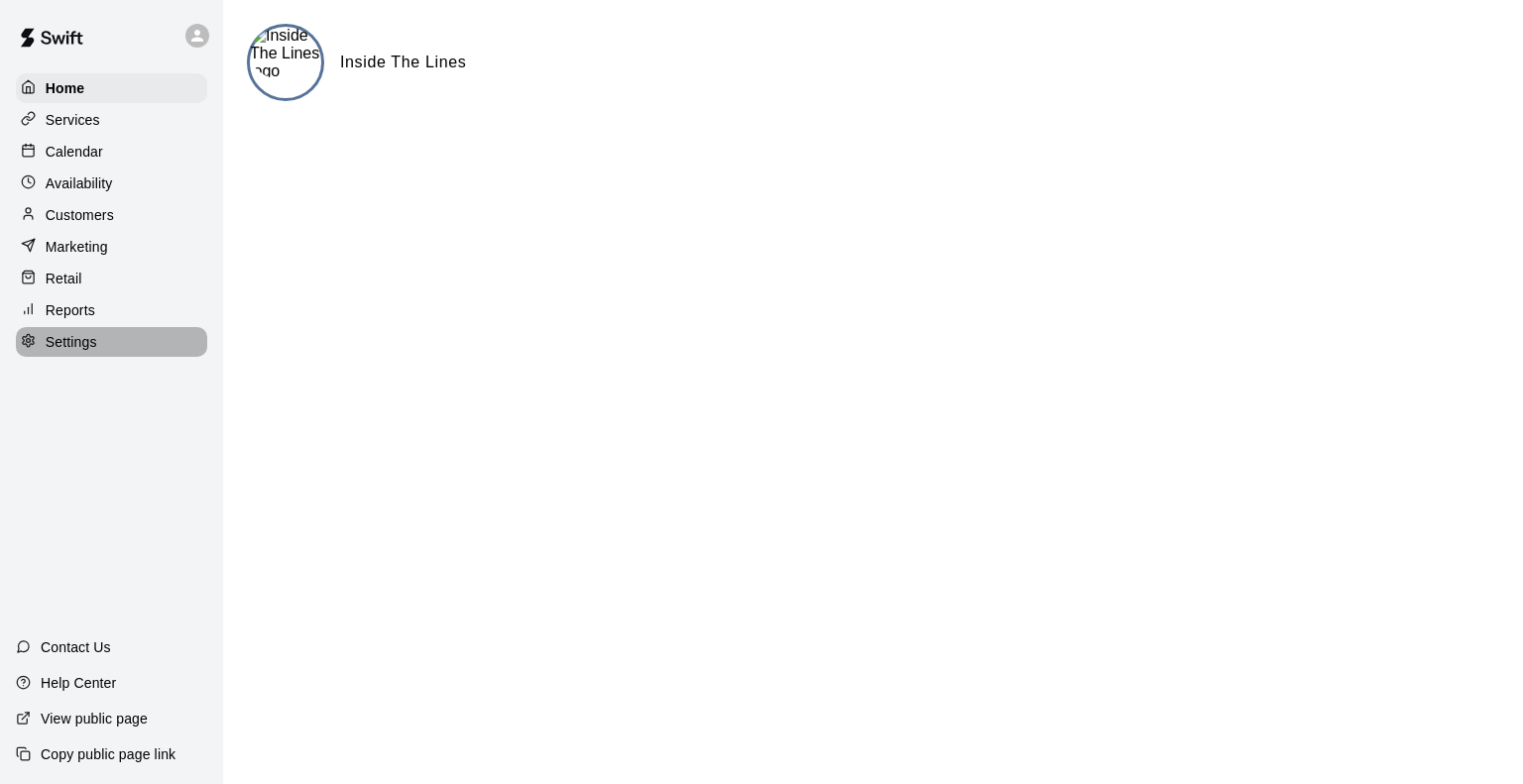
click at [74, 352] on p "Settings" at bounding box center [71, 342] width 52 height 20
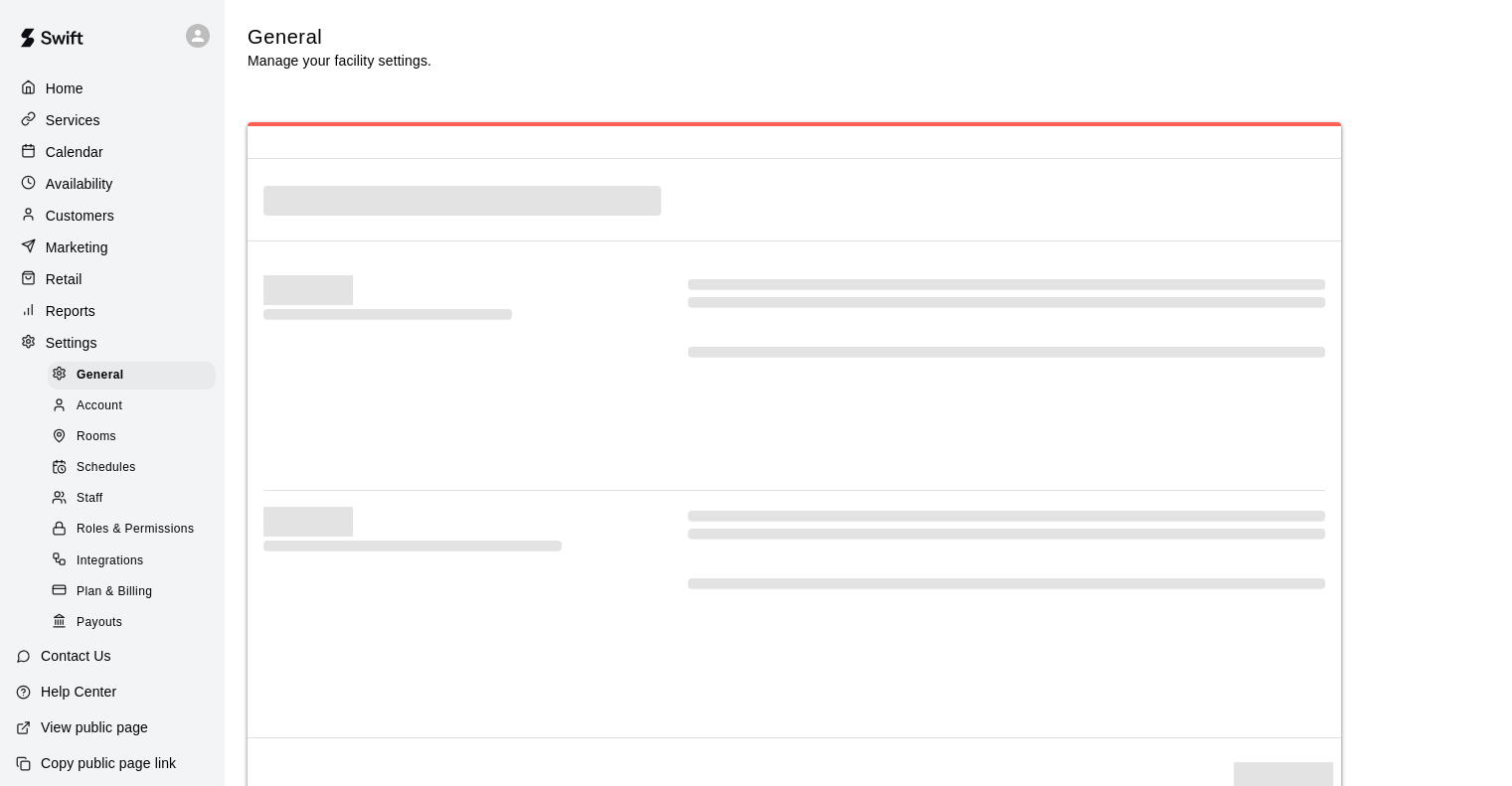
select select "**"
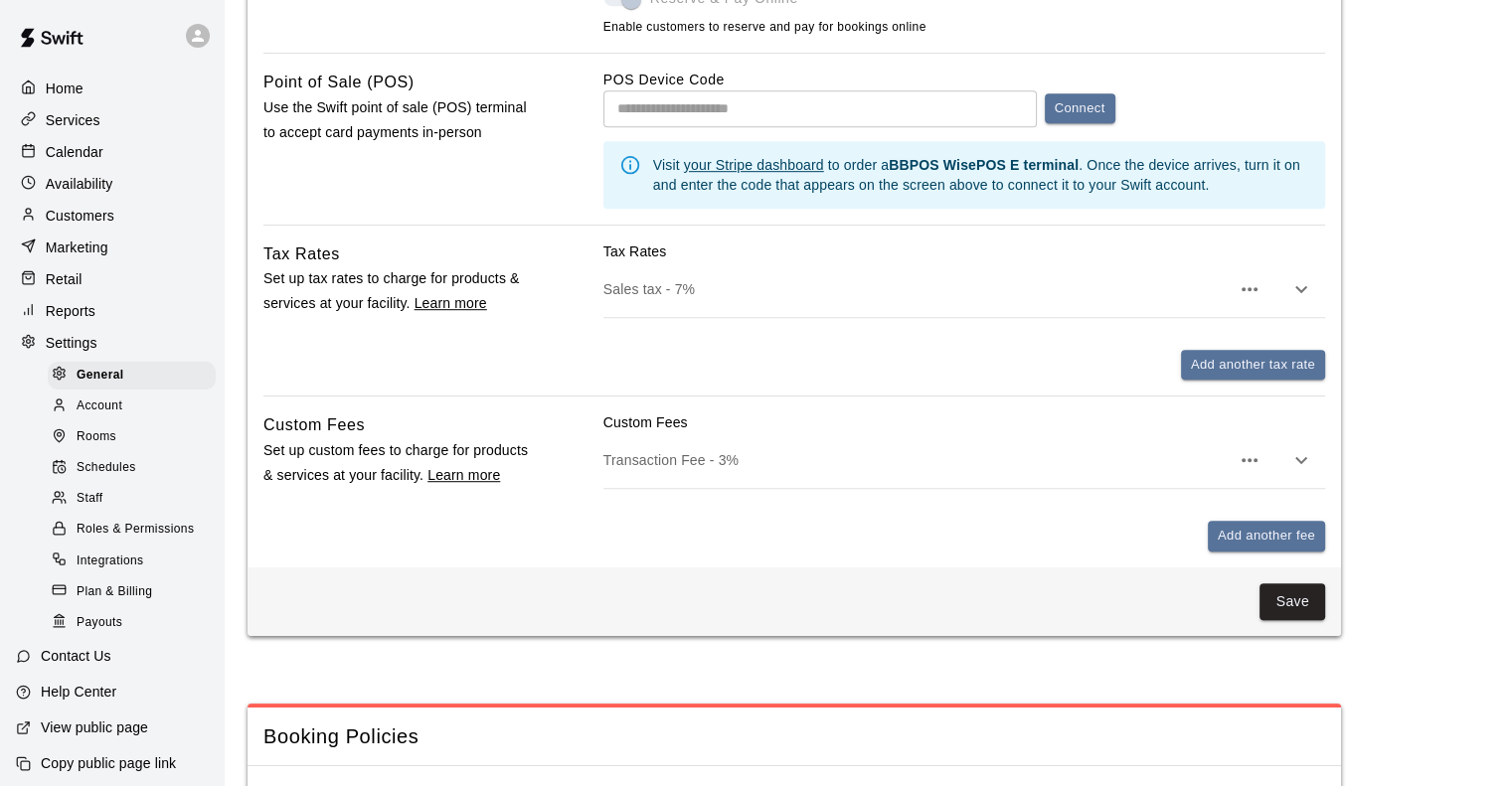
scroll to position [1124, 0]
click at [292, 366] on div "Tax Rates Set up tax rates to charge for products & services at your facility. …" at bounding box center [402, 311] width 277 height 139
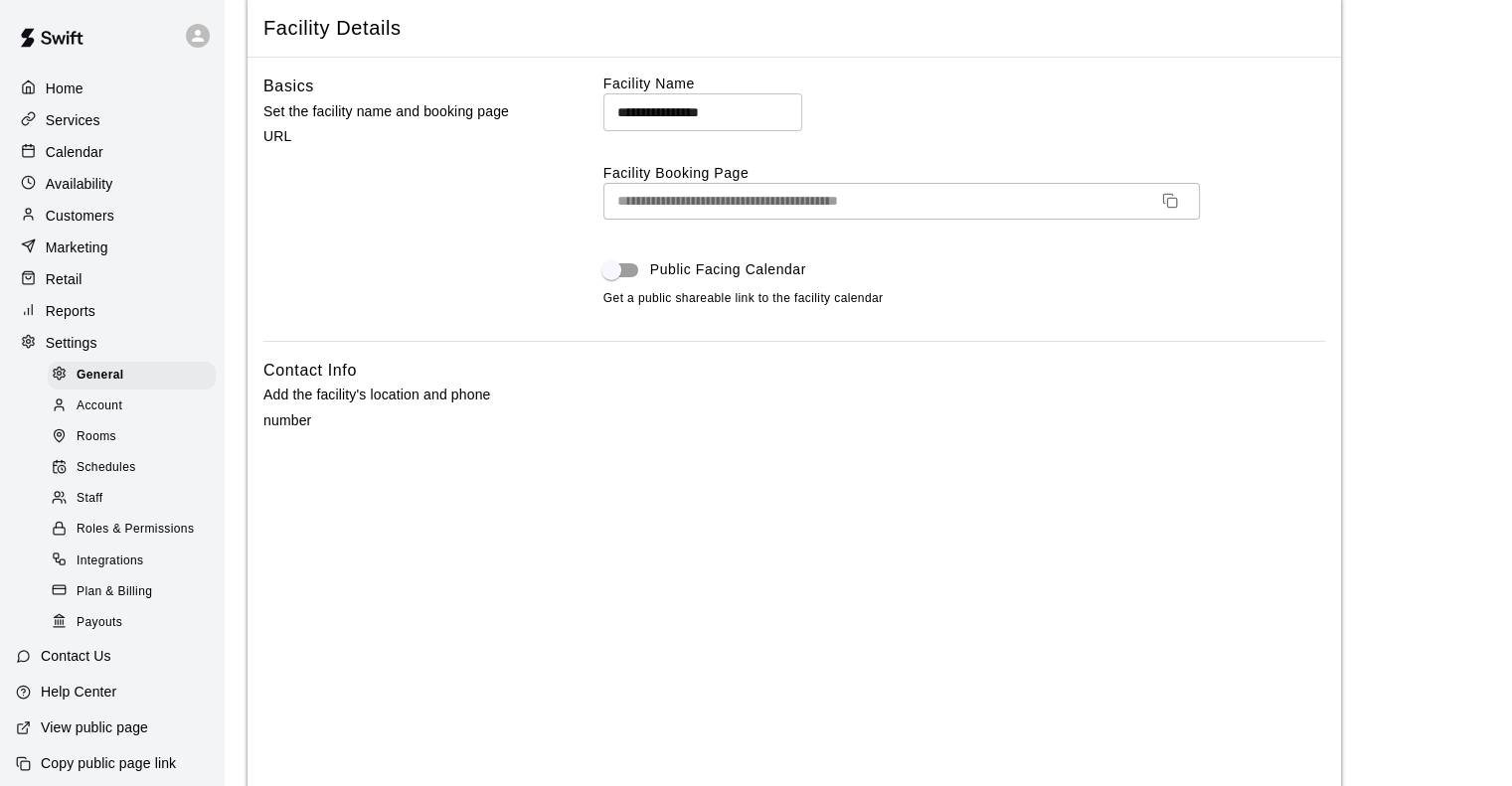
scroll to position [0, 0]
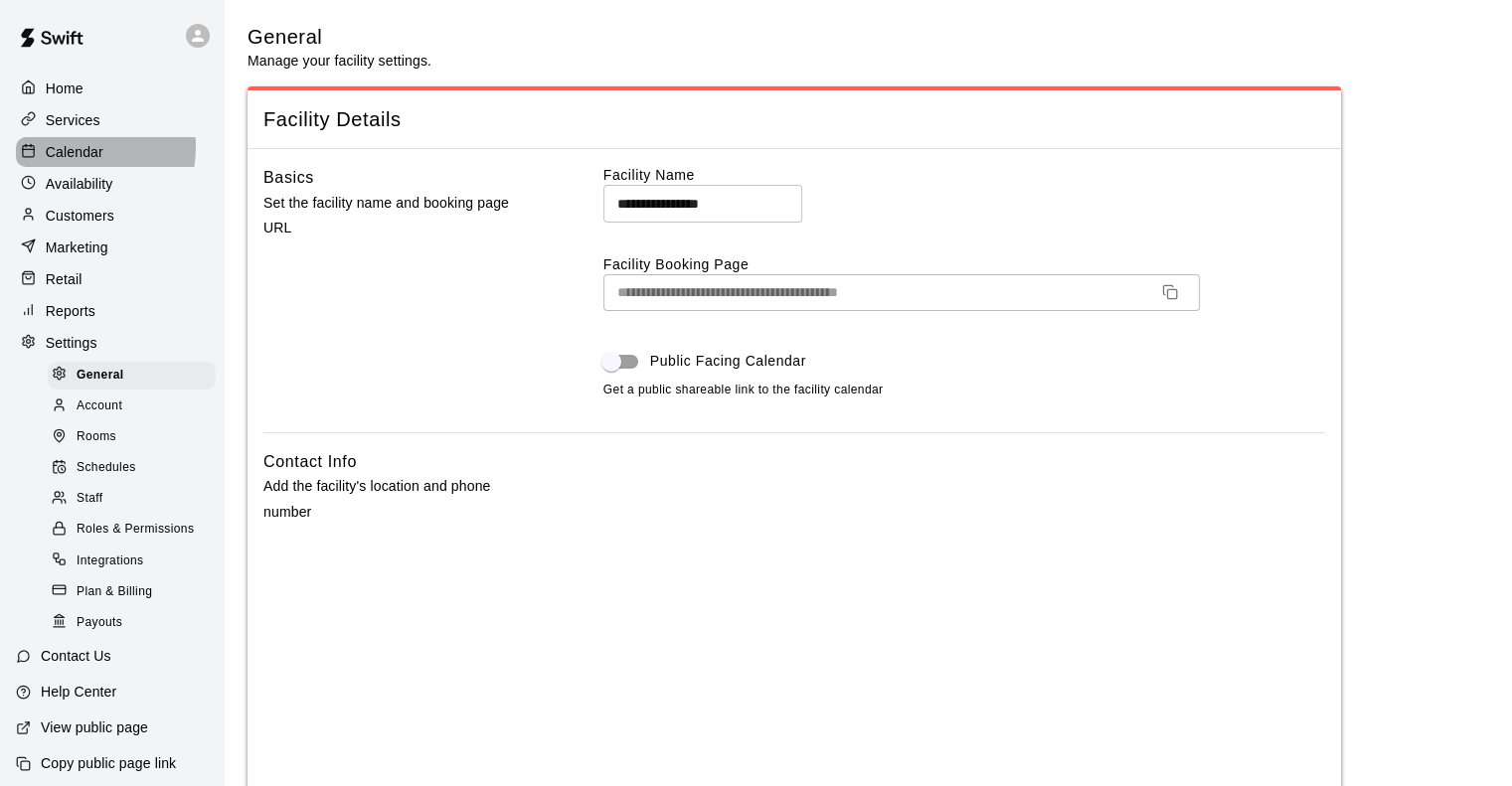
click at [76, 150] on p "Calendar" at bounding box center [75, 152] width 58 height 20
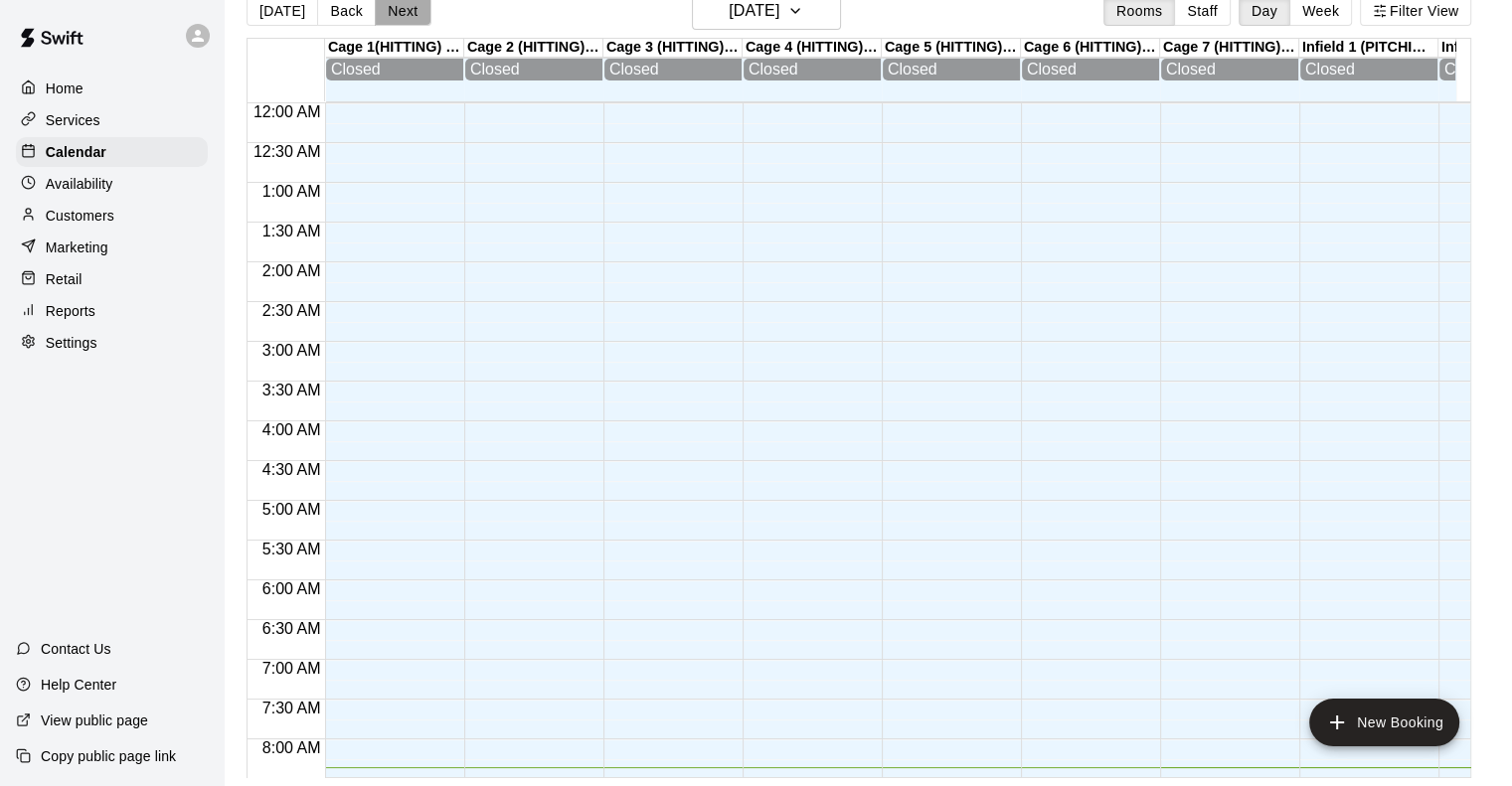
click at [393, 11] on button "Next" at bounding box center [402, 11] width 56 height 30
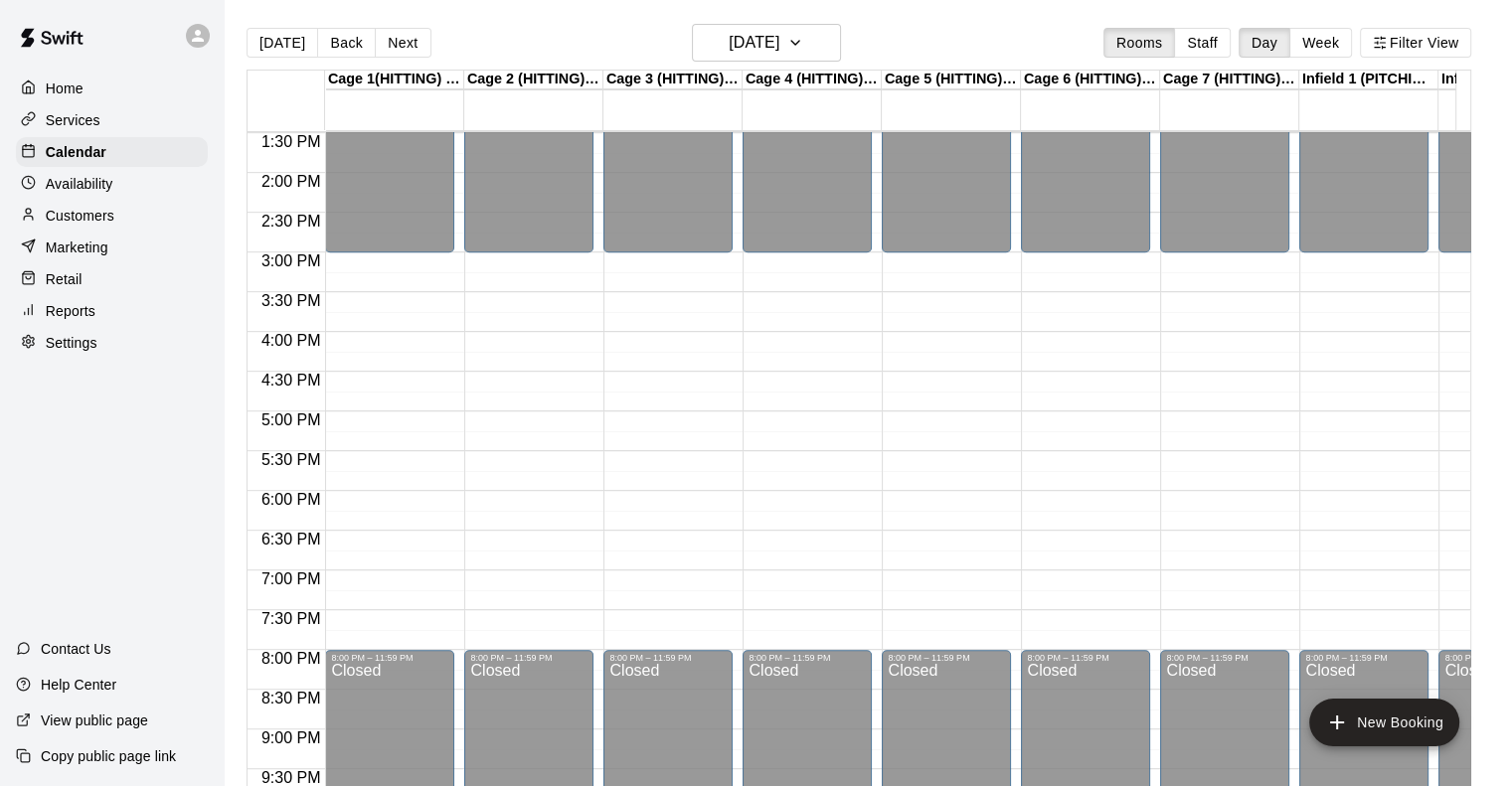
scroll to position [1072, 0]
click at [92, 192] on p "Availability" at bounding box center [80, 184] width 68 height 20
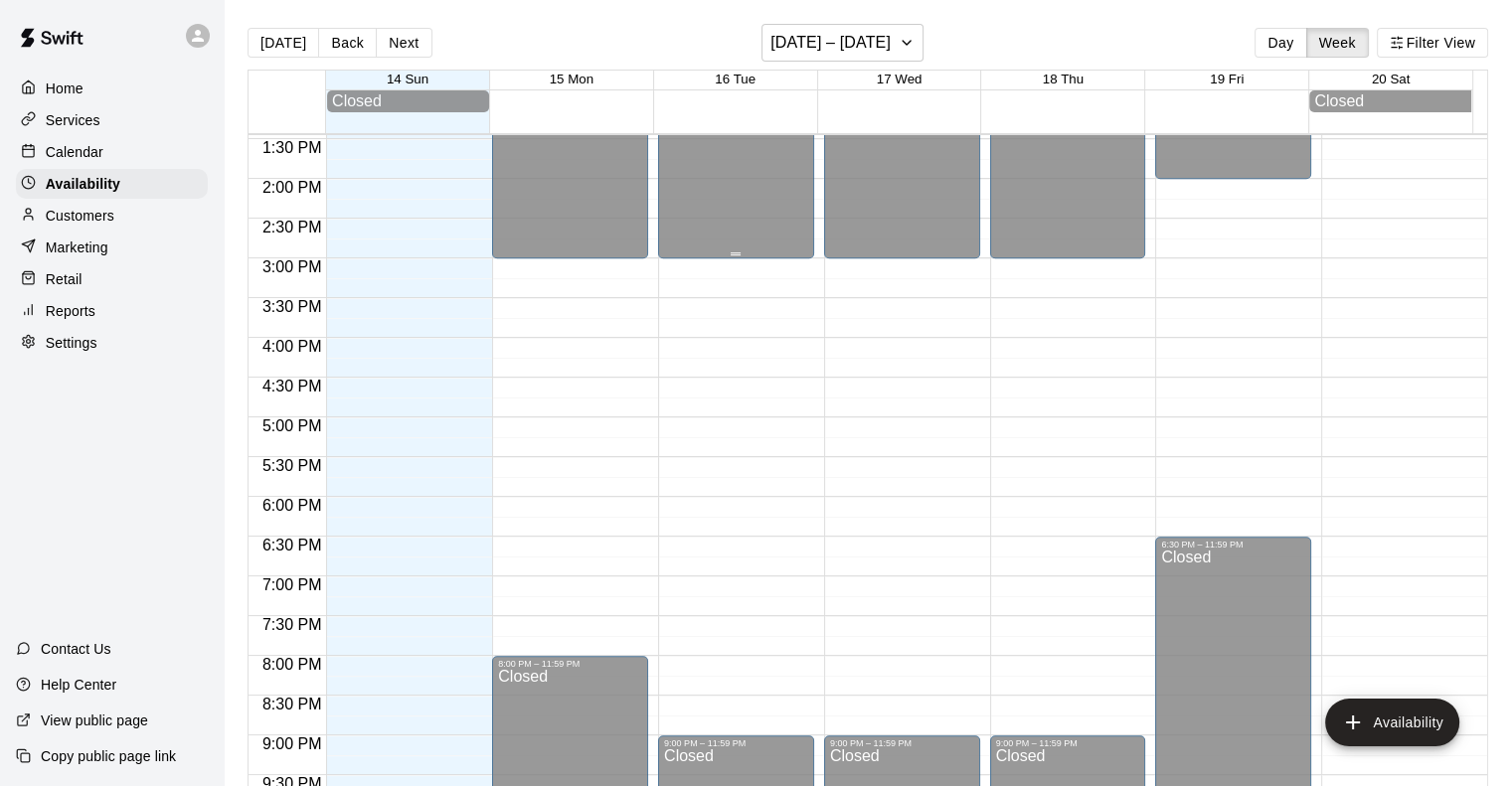
scroll to position [1156, 0]
